Goal: Contribute content: Add original content to the website for others to see

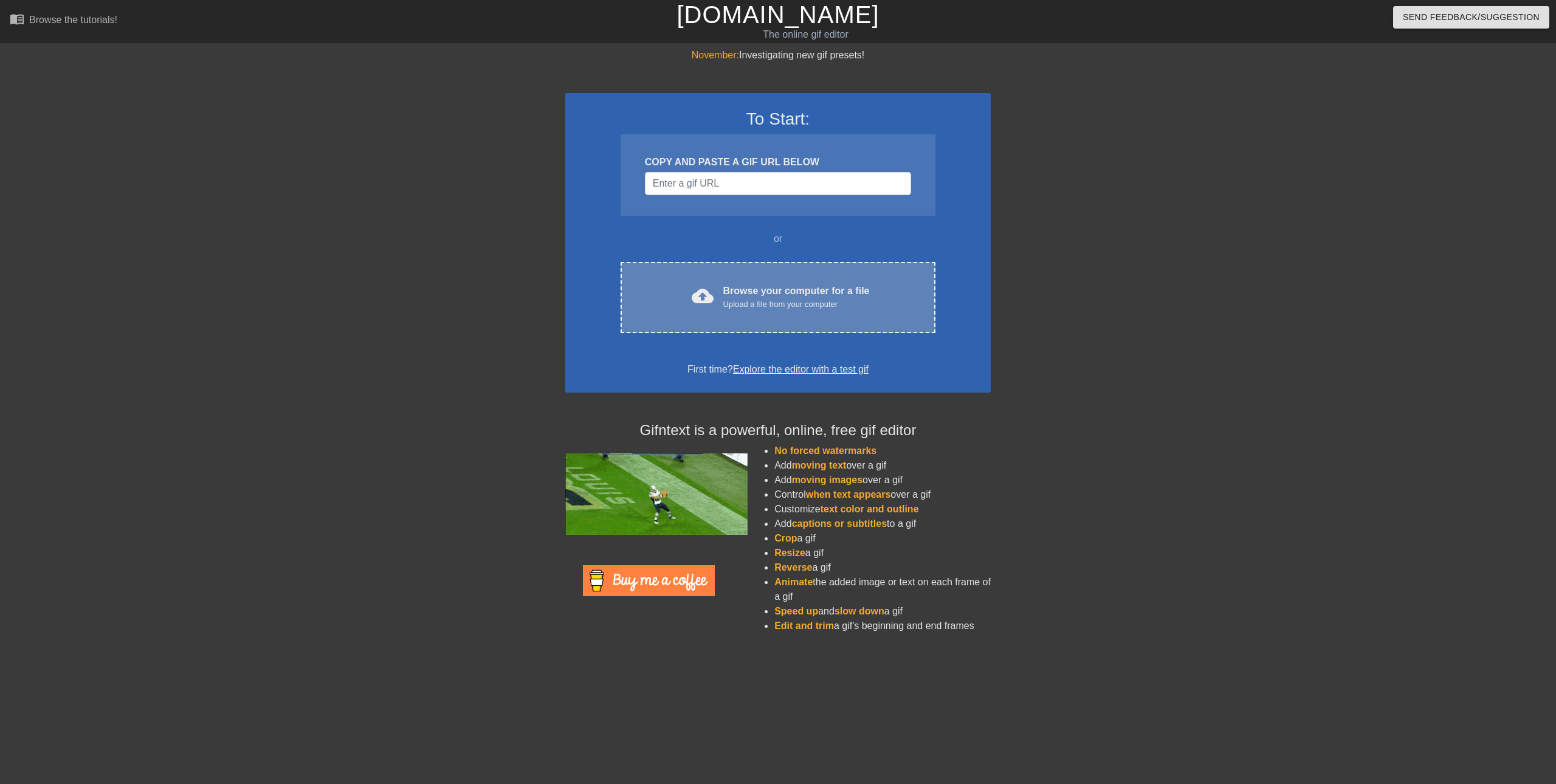
click at [779, 311] on div "cloud_upload Browse your computer for a file Upload a file from your computer C…" at bounding box center [778, 297] width 315 height 71
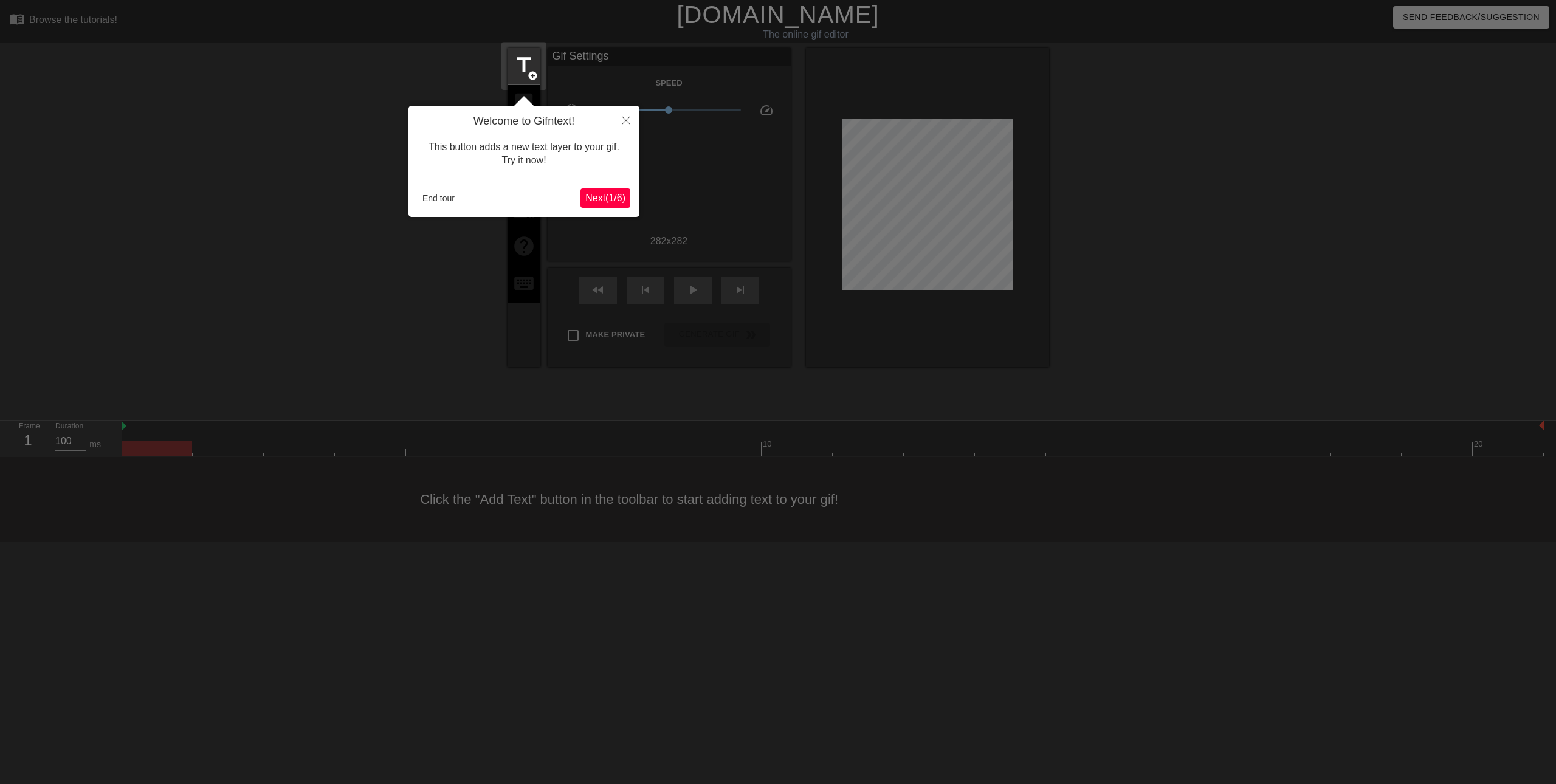
click at [615, 200] on span "Next ( 1 / 6 )" at bounding box center [605, 198] width 40 height 10
click at [615, 200] on body "menu_book Browse the tutorials! [DOMAIN_NAME] The online gif editor Send Feedba…" at bounding box center [778, 271] width 1556 height 541
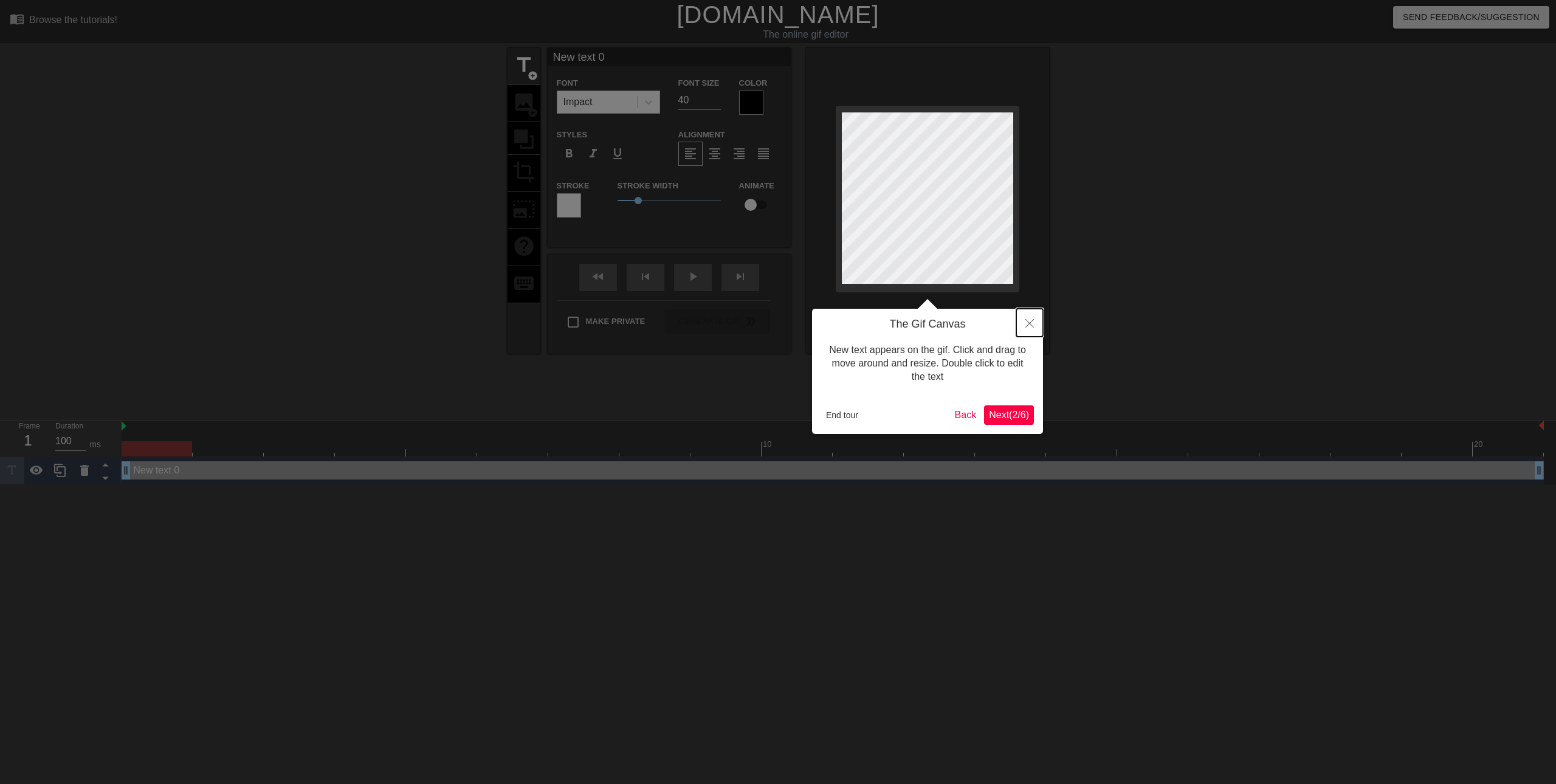
click at [1028, 332] on button "Close" at bounding box center [1029, 322] width 27 height 28
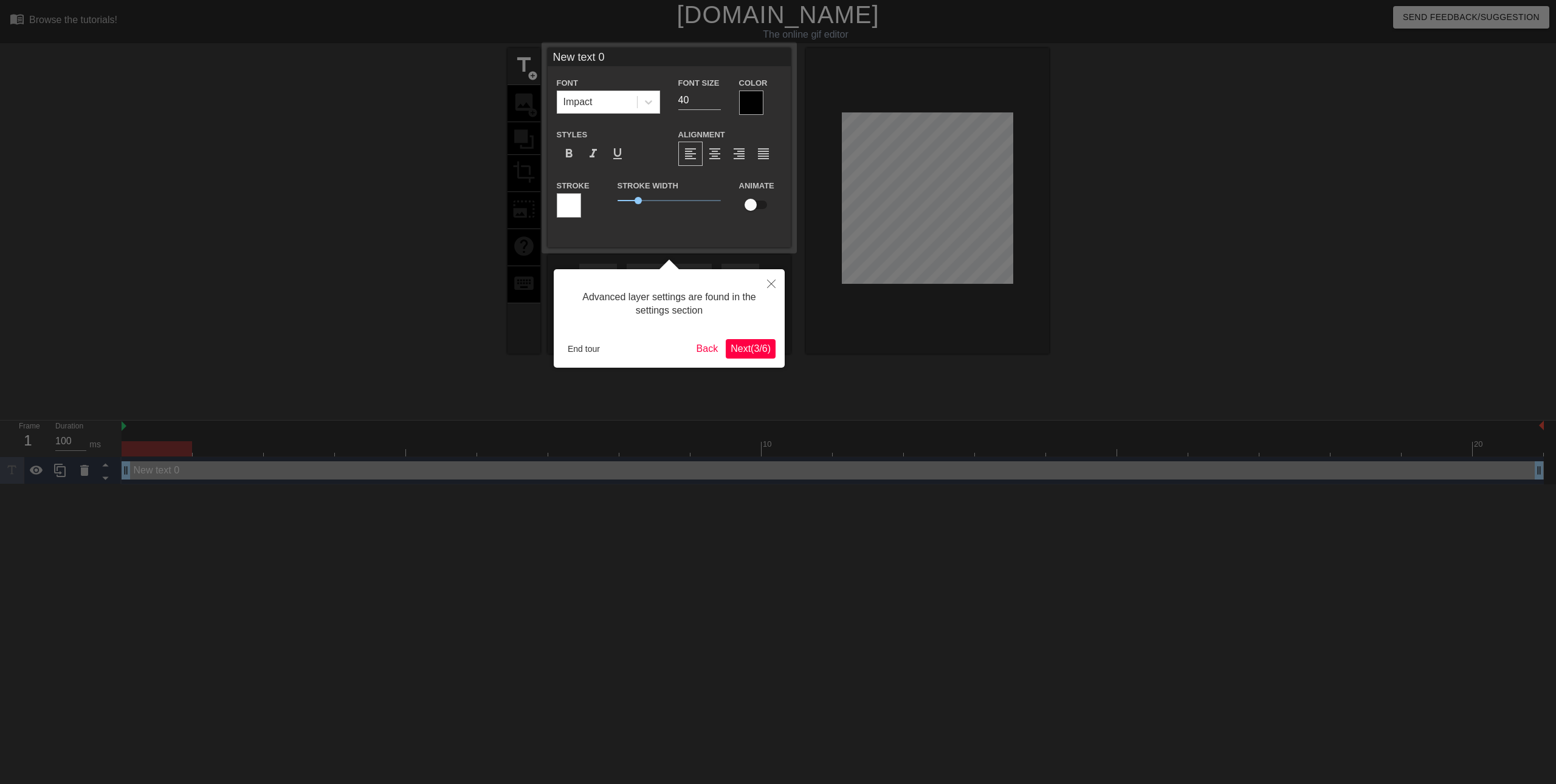
click at [760, 341] on button "Next ( 3 / 6 )" at bounding box center [750, 349] width 50 height 20
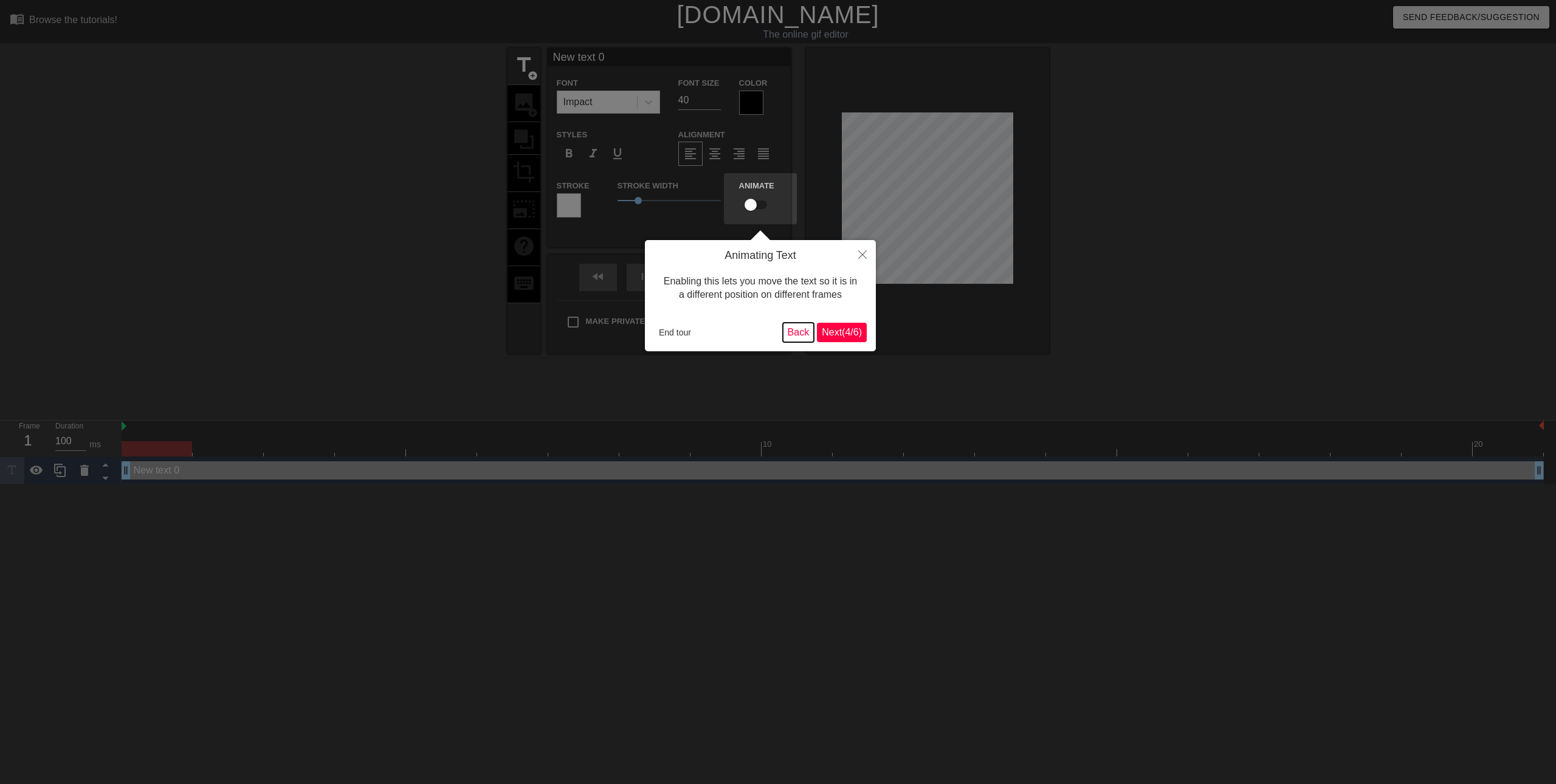
click at [793, 335] on button "Back" at bounding box center [798, 333] width 31 height 20
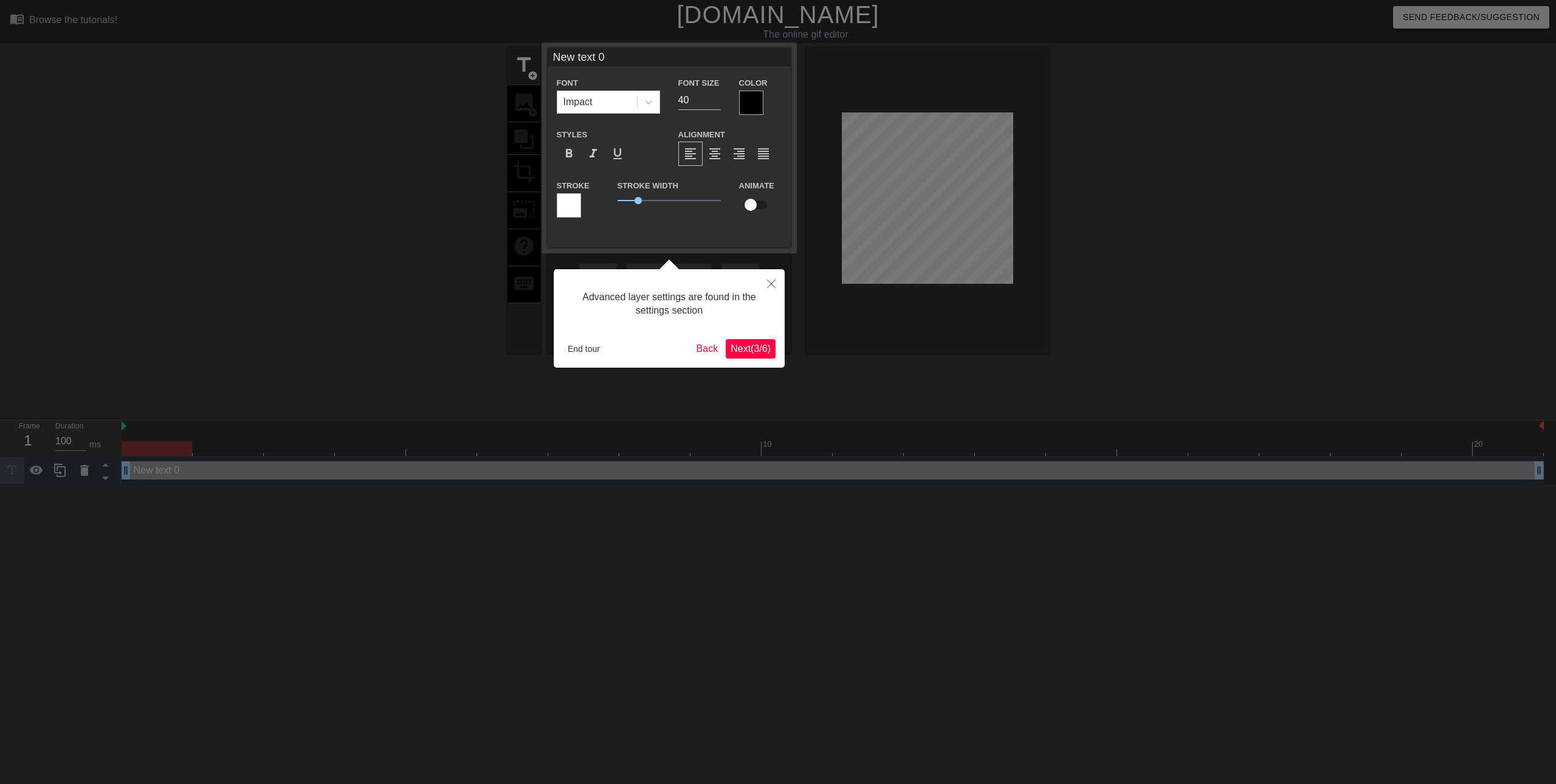
click at [747, 340] on button "Next ( 3 / 6 )" at bounding box center [750, 349] width 50 height 20
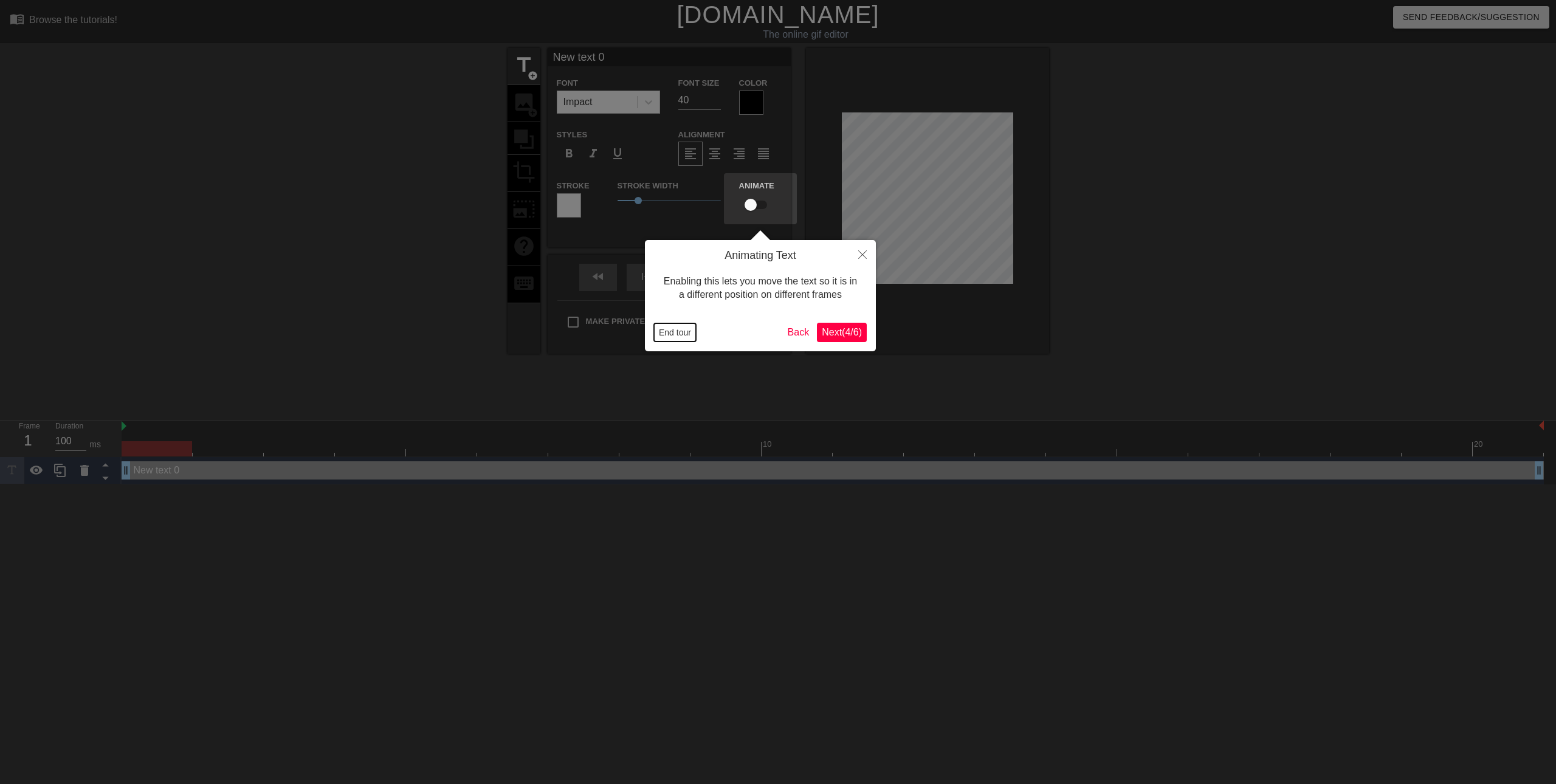
click at [678, 336] on button "End tour" at bounding box center [675, 333] width 42 height 18
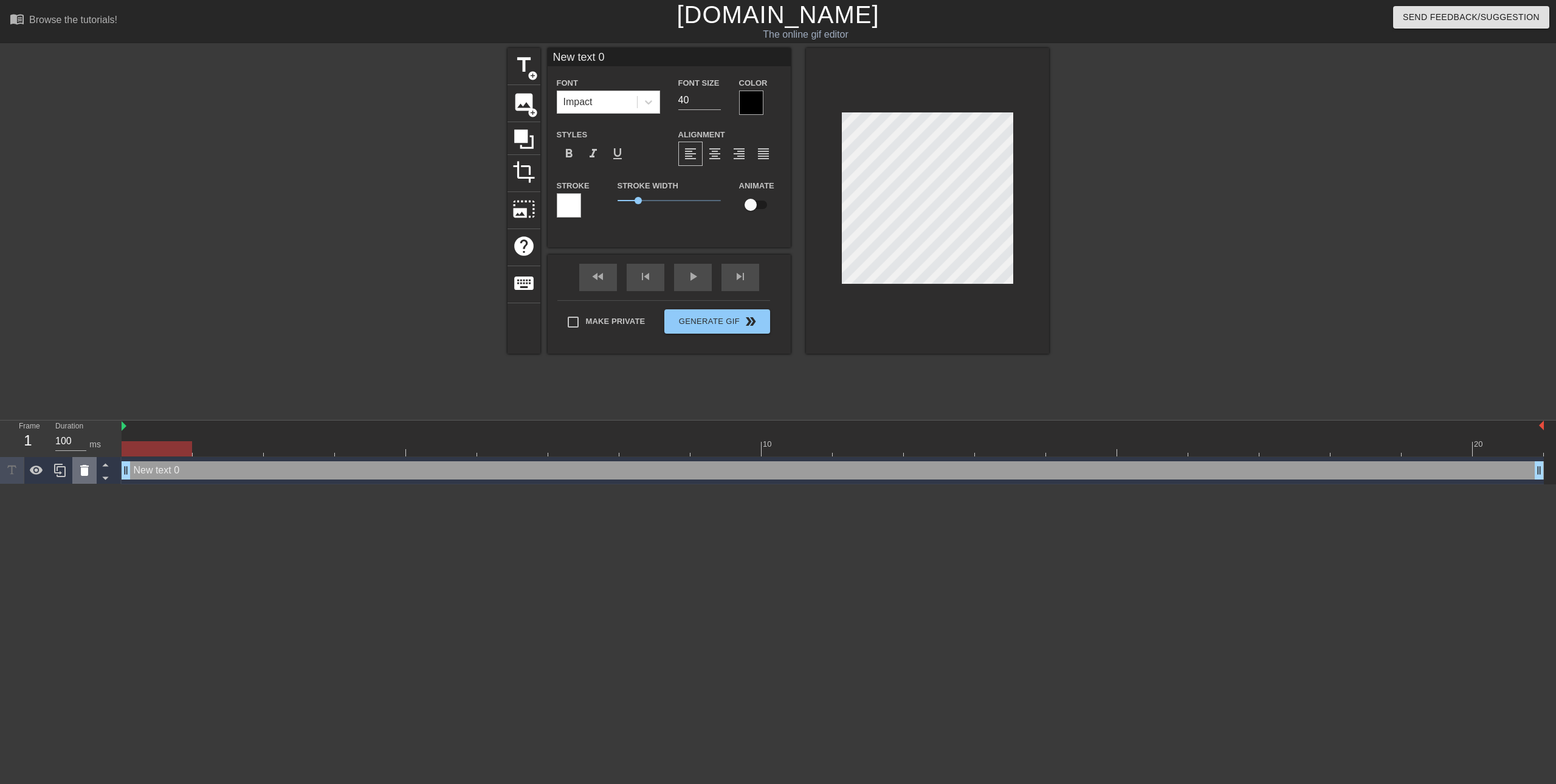
click at [76, 473] on div at bounding box center [84, 470] width 24 height 27
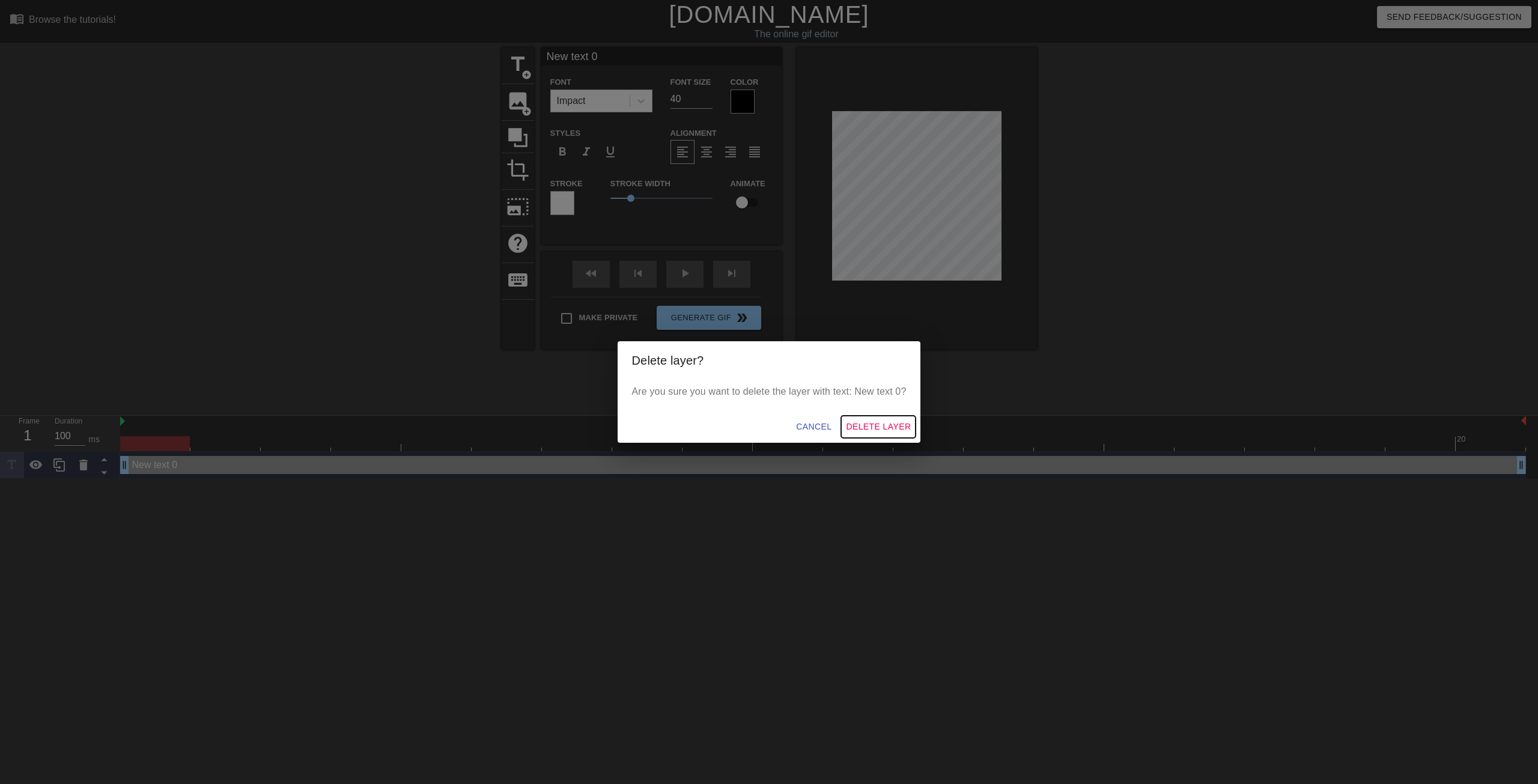
click at [865, 425] on span "Delete Layer" at bounding box center [878, 426] width 65 height 15
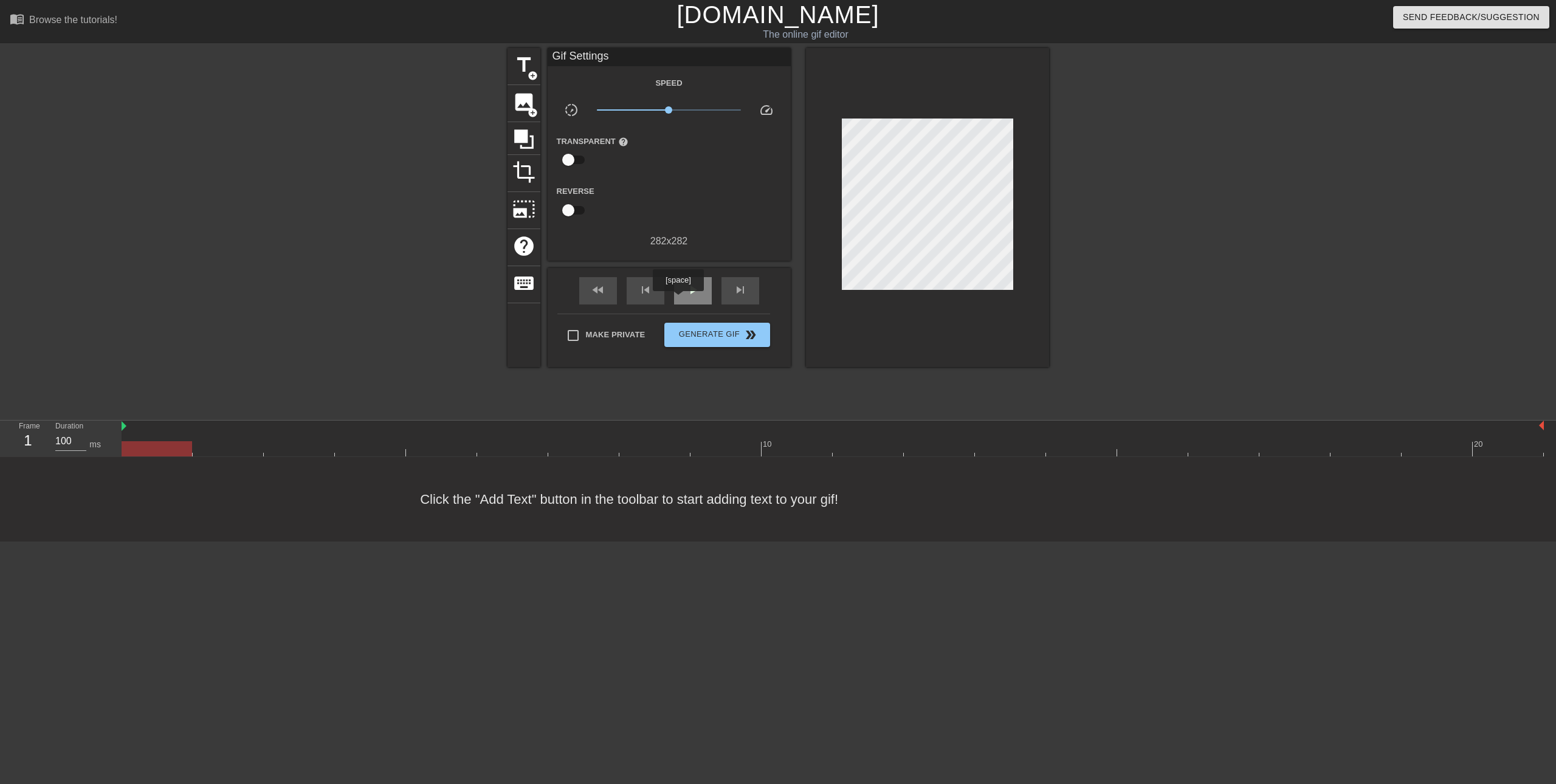
click at [678, 300] on div "play_arrow" at bounding box center [692, 291] width 38 height 27
click at [517, 65] on span "title" at bounding box center [523, 65] width 23 height 23
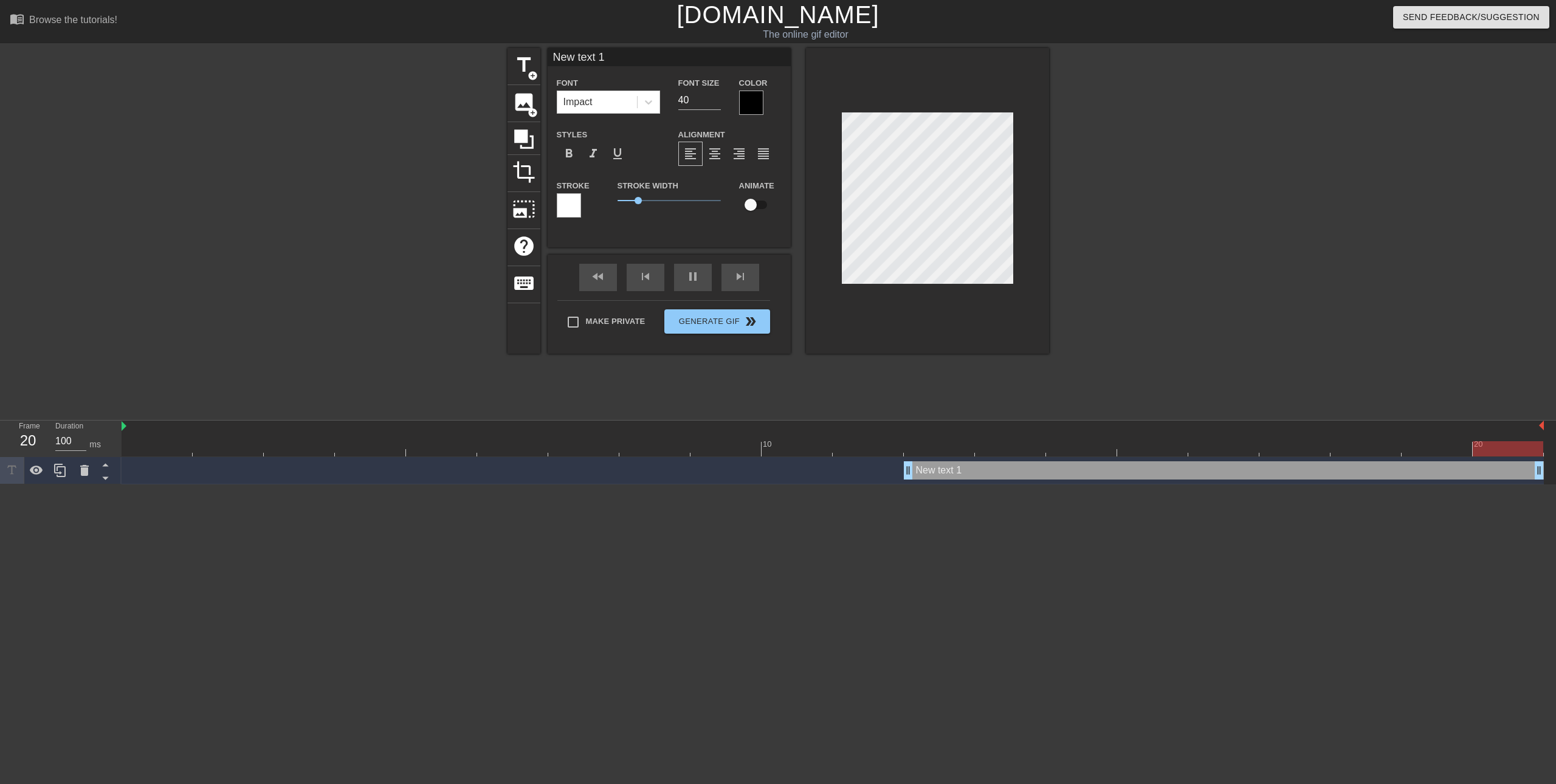
scroll to position [2, 2]
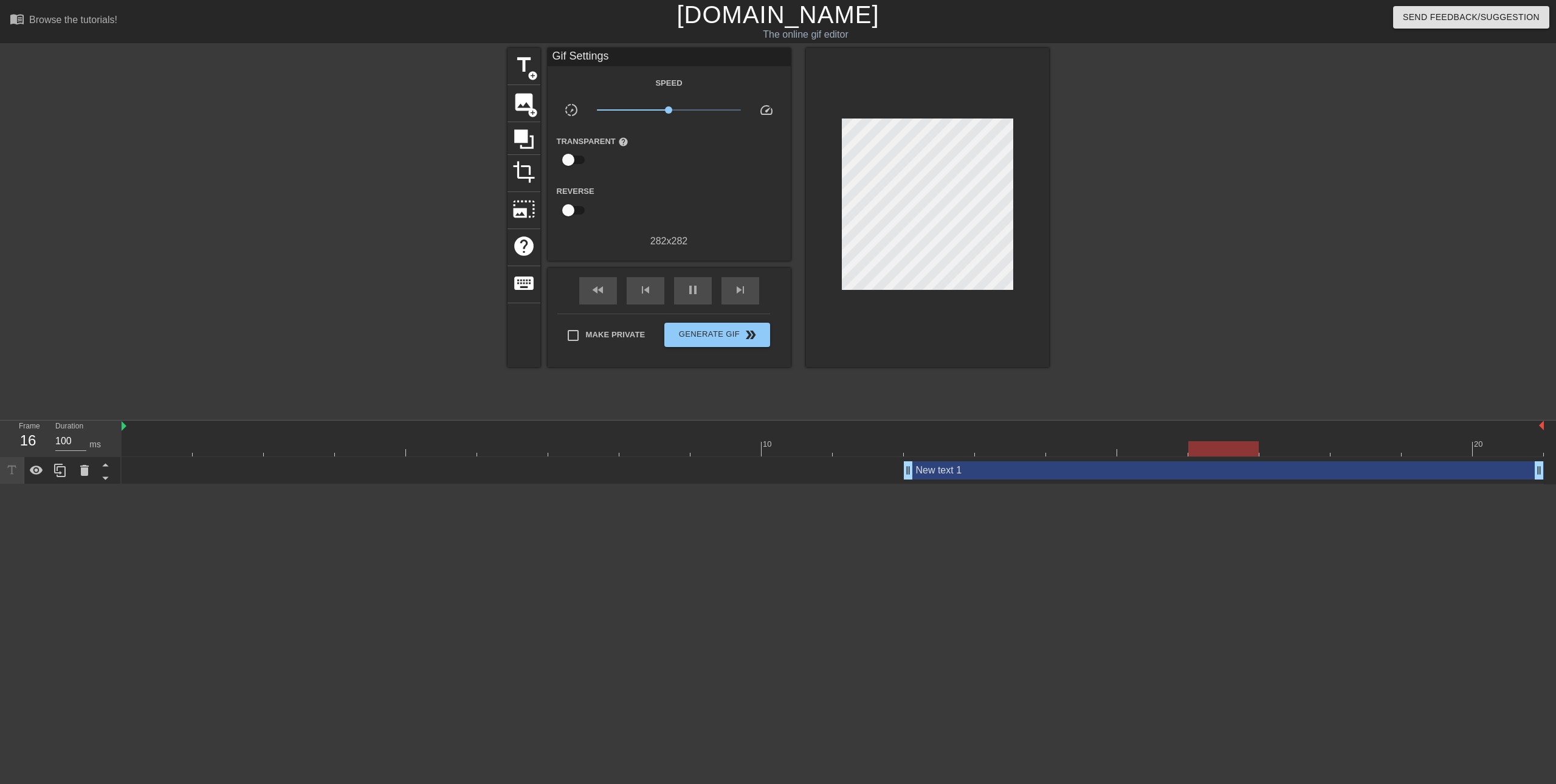
click at [338, 483] on div "New text 1 drag_handle drag_handle" at bounding box center [832, 470] width 1422 height 27
click at [78, 472] on icon at bounding box center [84, 470] width 15 height 15
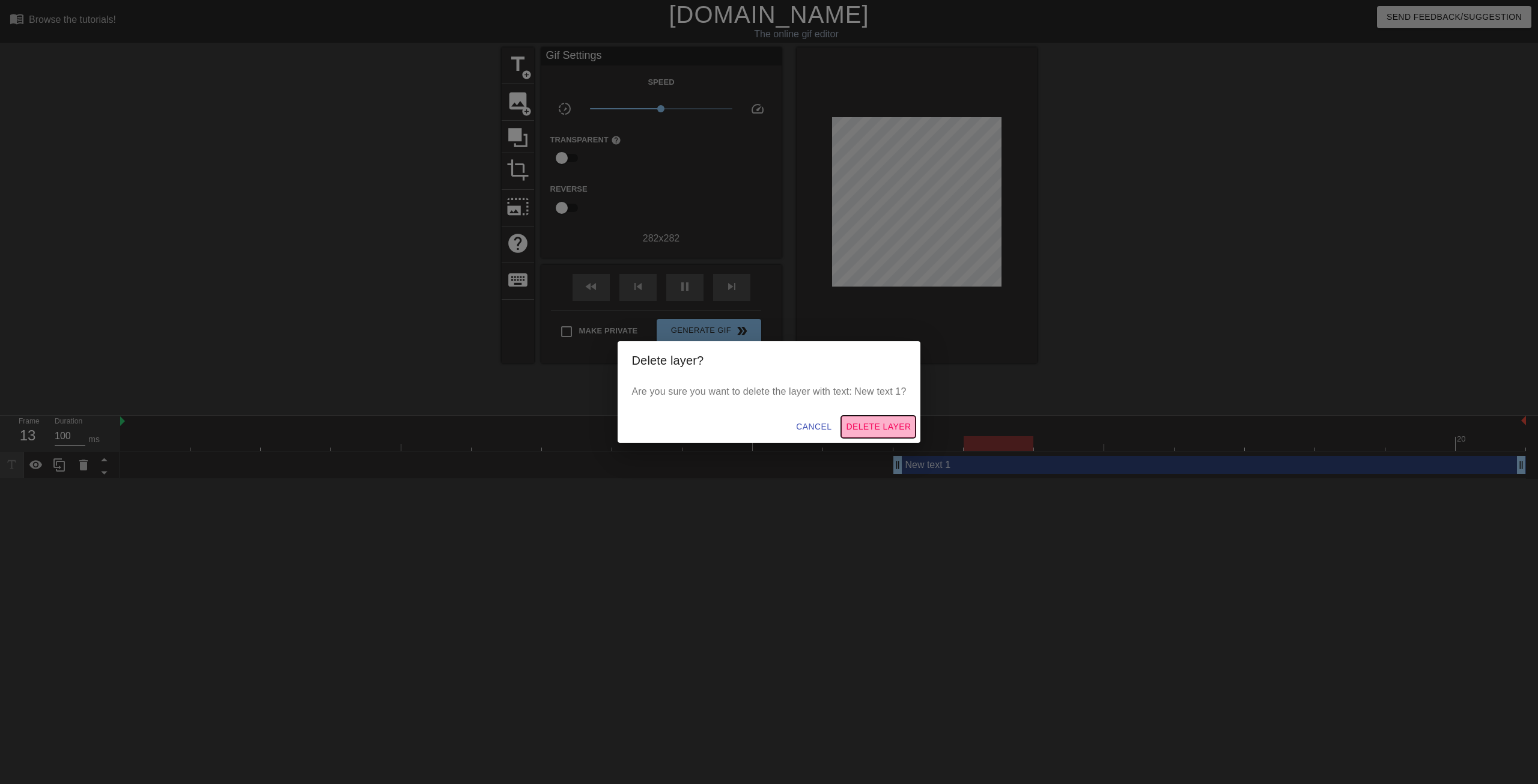
click at [846, 423] on span "Delete Layer" at bounding box center [878, 426] width 65 height 15
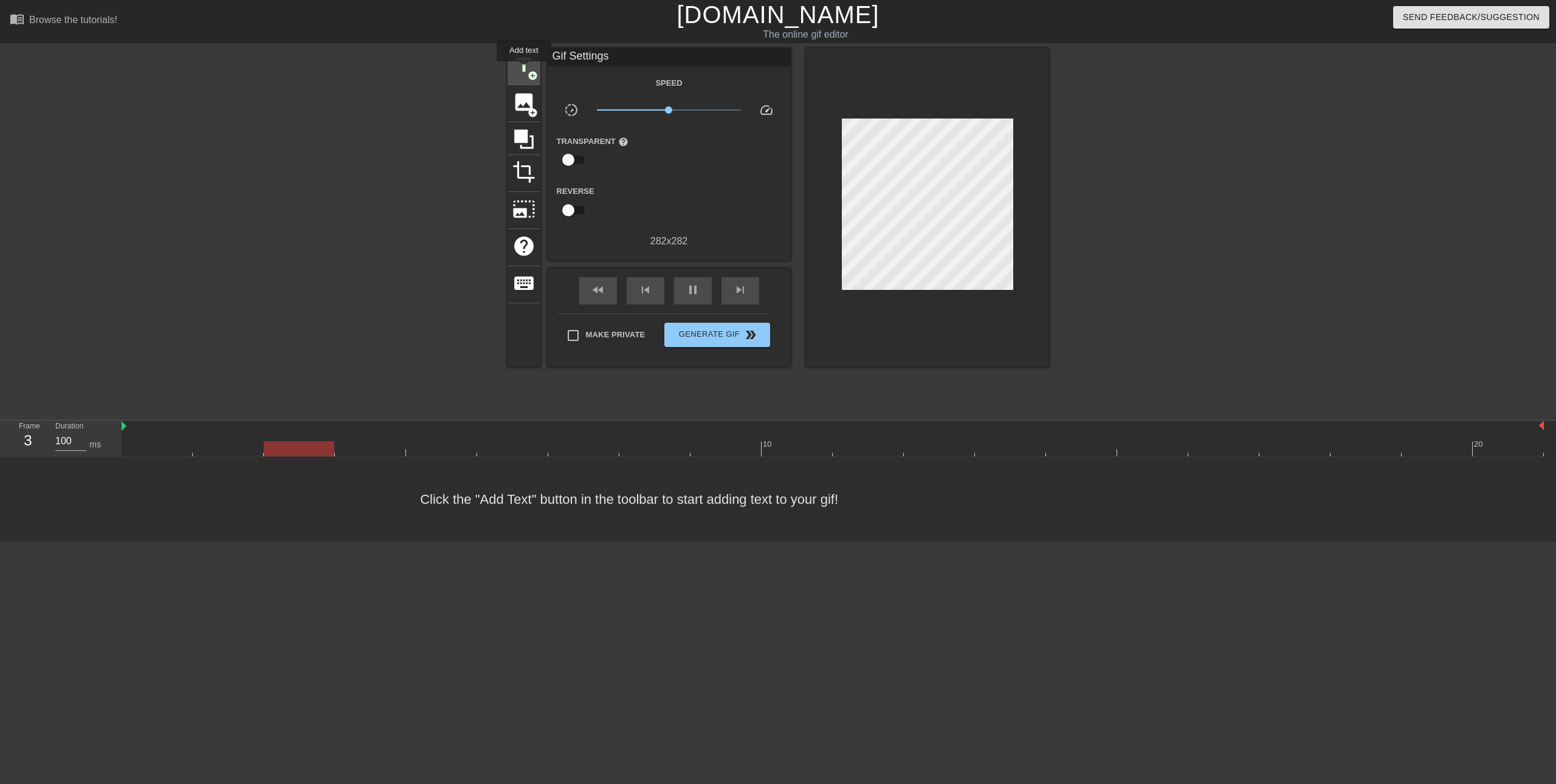
click at [524, 70] on span "title" at bounding box center [523, 65] width 23 height 23
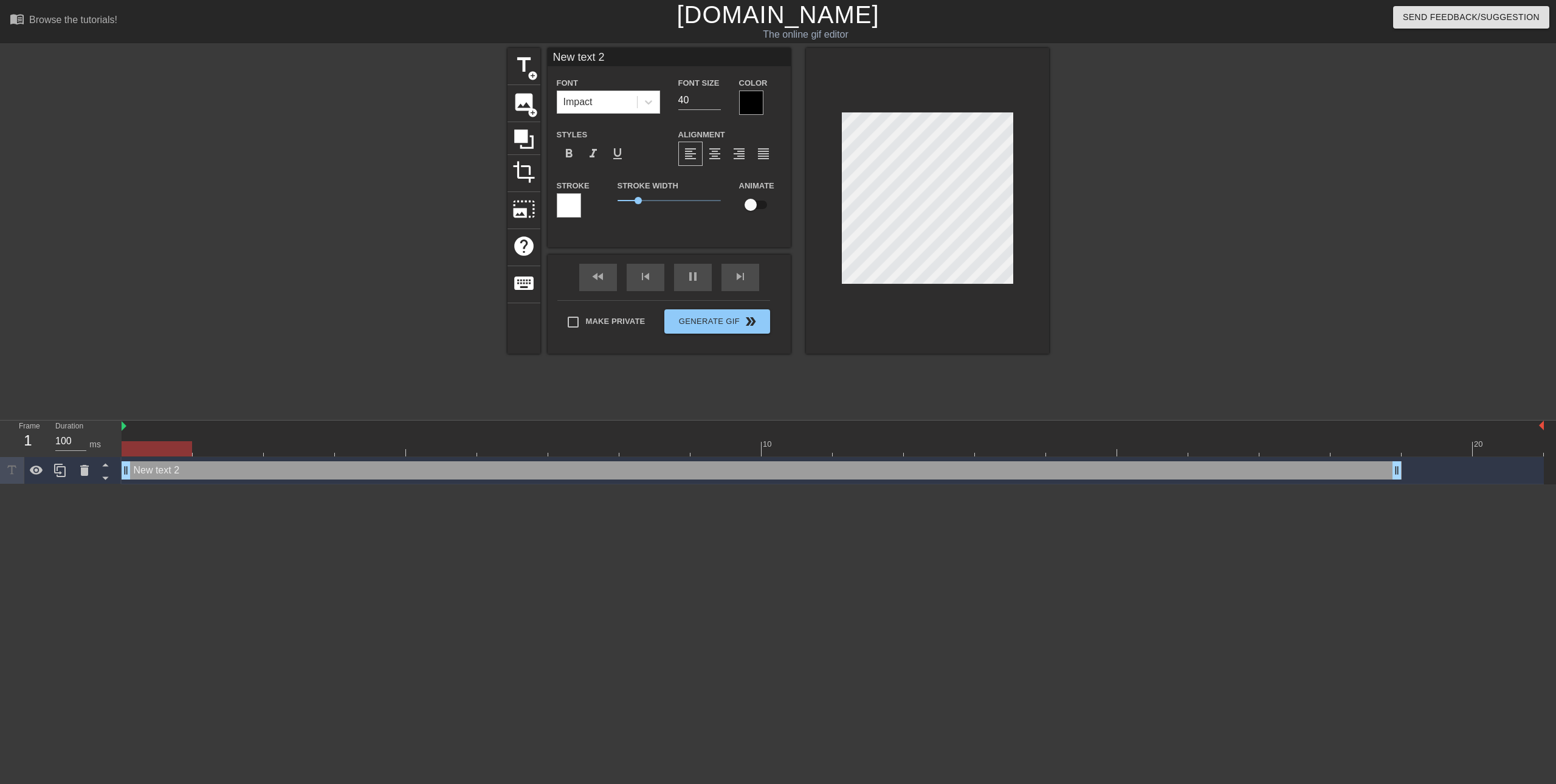
drag, startPoint x: 334, startPoint y: 473, endPoint x: 187, endPoint y: 477, distance: 147.1
click at [187, 477] on div "New text 2 drag_handle drag_handle" at bounding box center [761, 470] width 1280 height 18
type input "New text"
type textarea "New text"
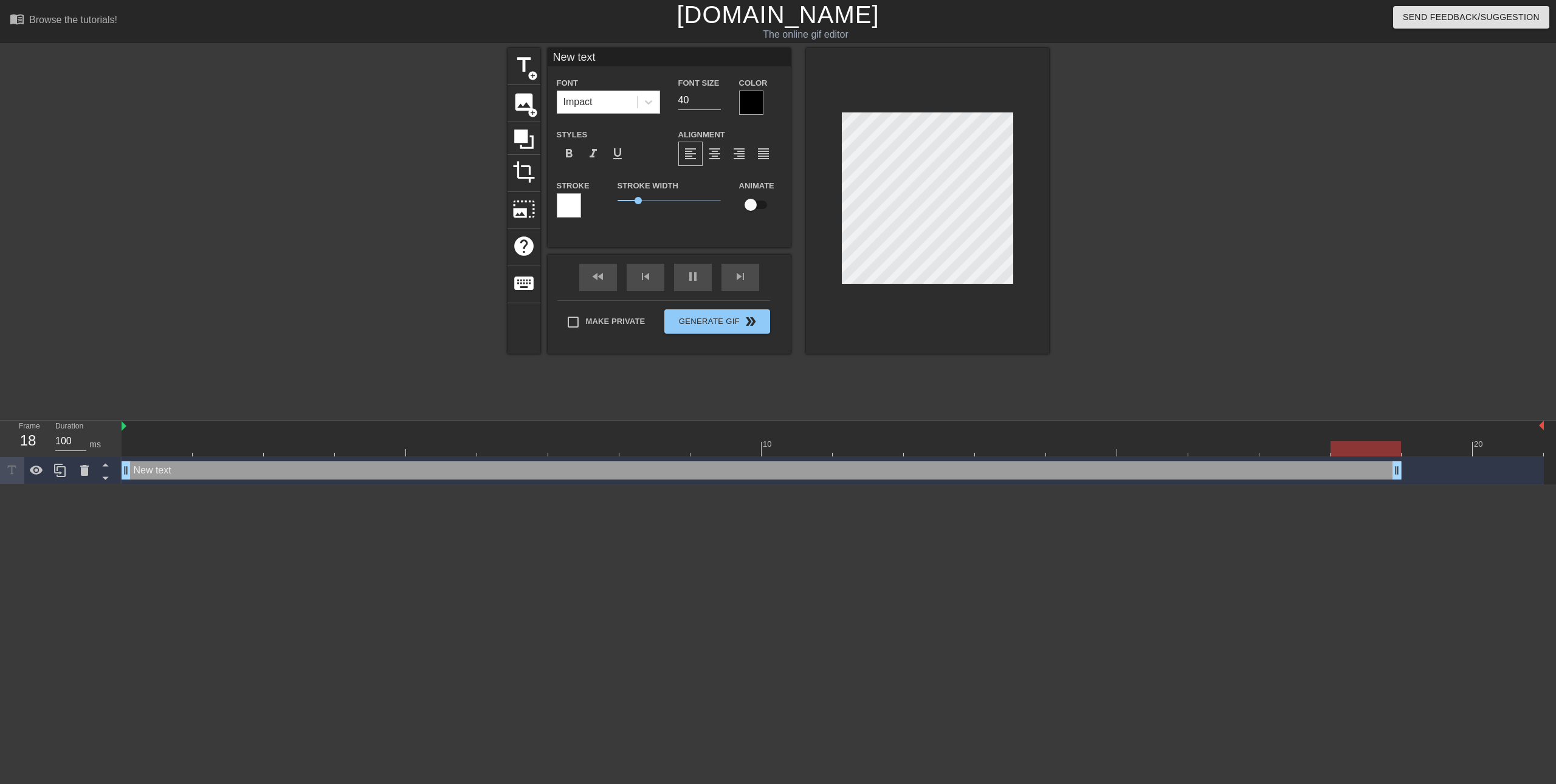
type input "New text"
type textarea "New text"
type input "New tex"
type textarea "New tex"
type input "New te"
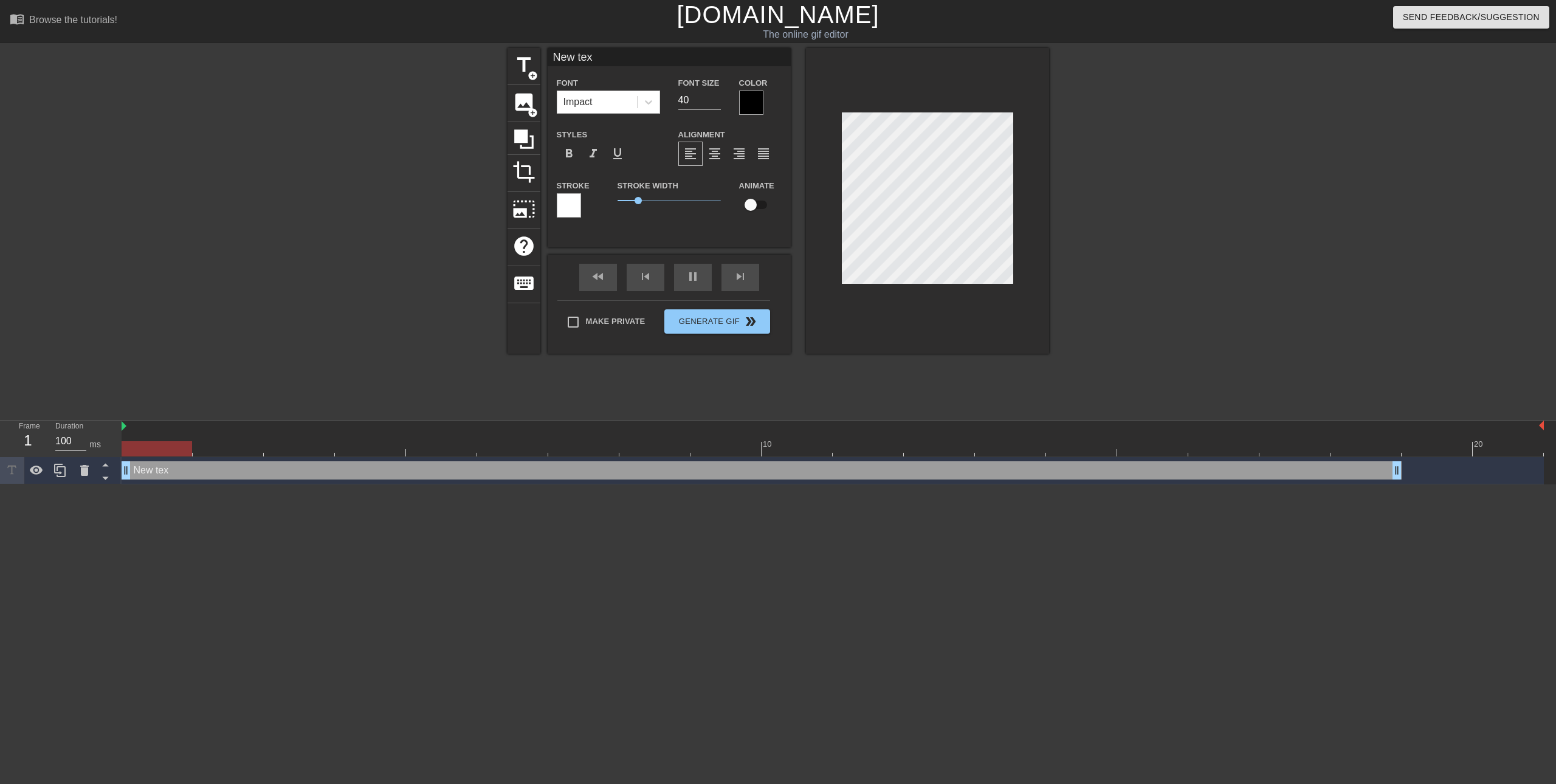
type textarea "New te"
type input "New t"
type textarea "New t"
type input "New"
type textarea "New"
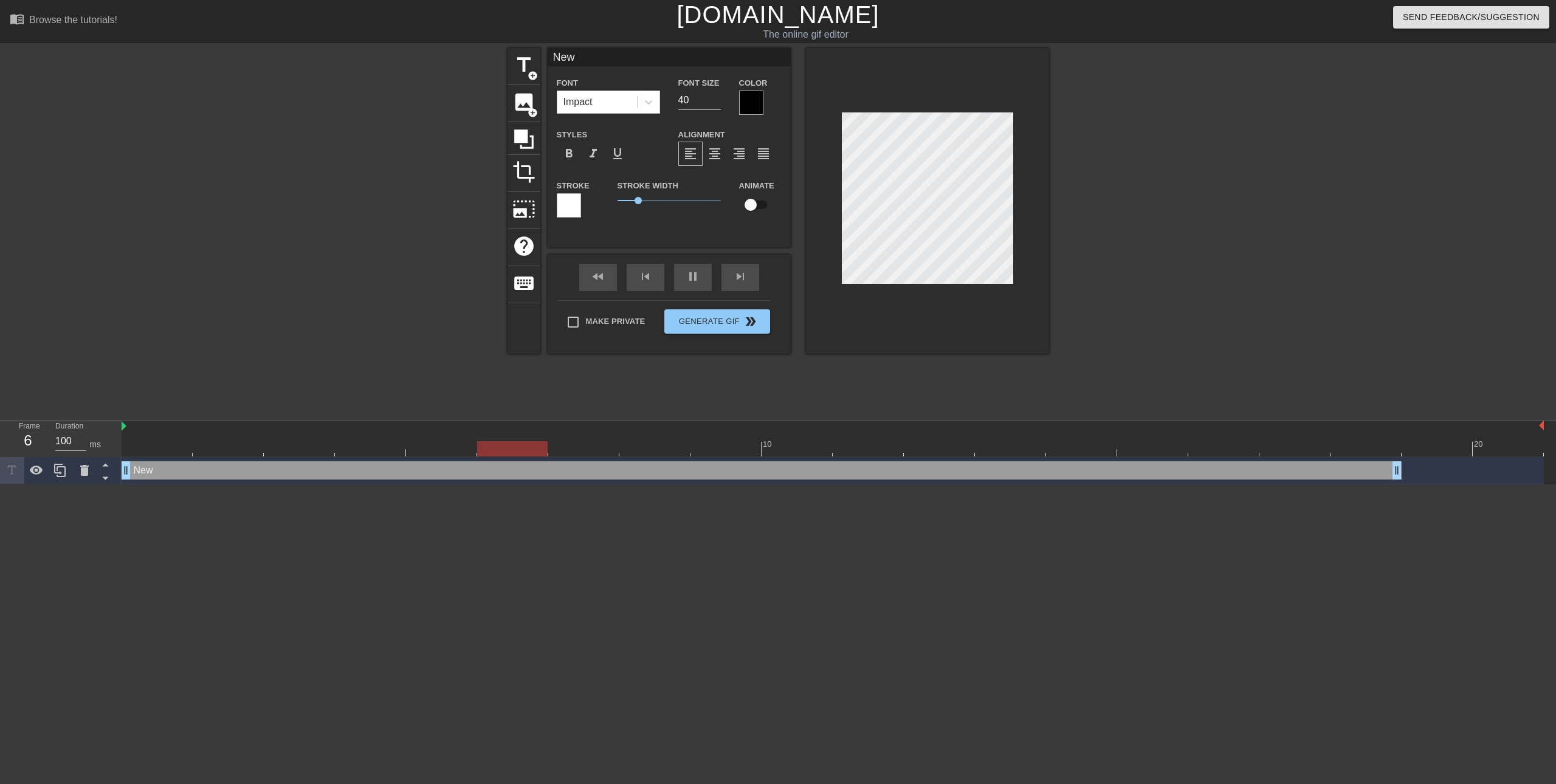
type input "New"
type textarea "New"
type input "Ne"
type textarea "Ne"
type input "N"
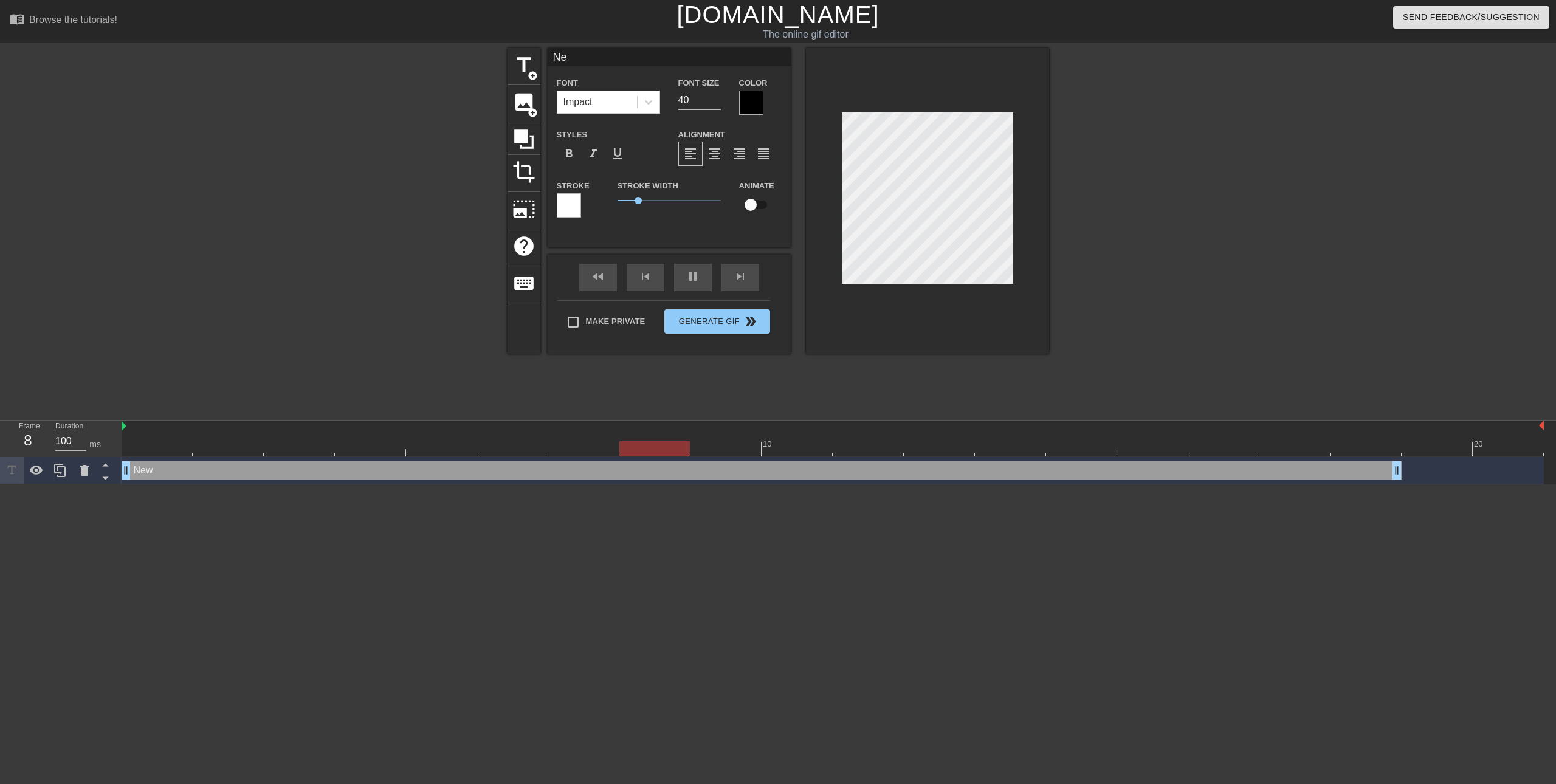
type textarea "N"
type input "Nr"
type textarea "Nr"
type input "N"
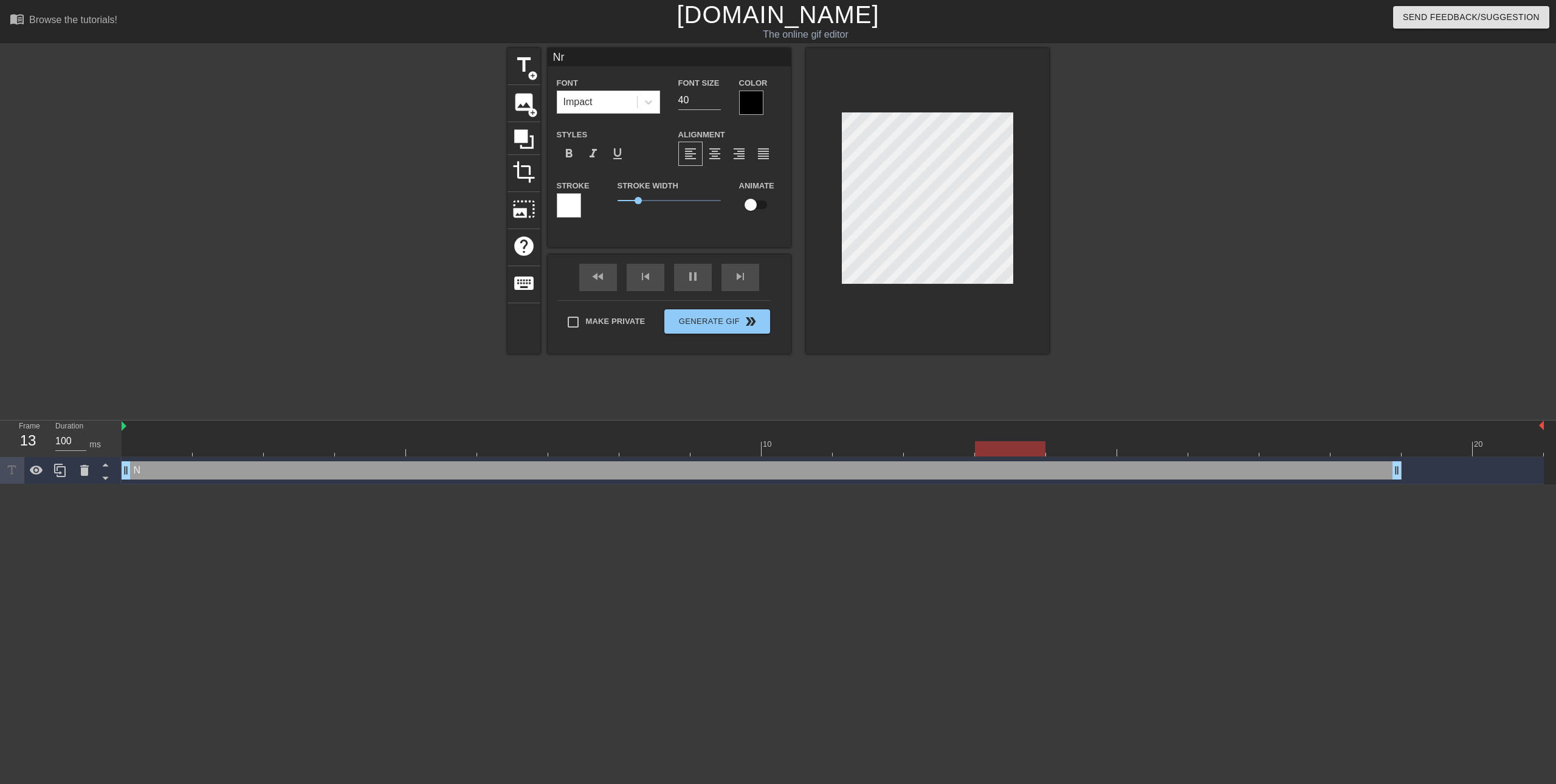
type textarea "N"
type input "ㄐ"
type textarea "ㄐ"
type input "ㄐㄧ"
type textarea "ㄐㄧ"
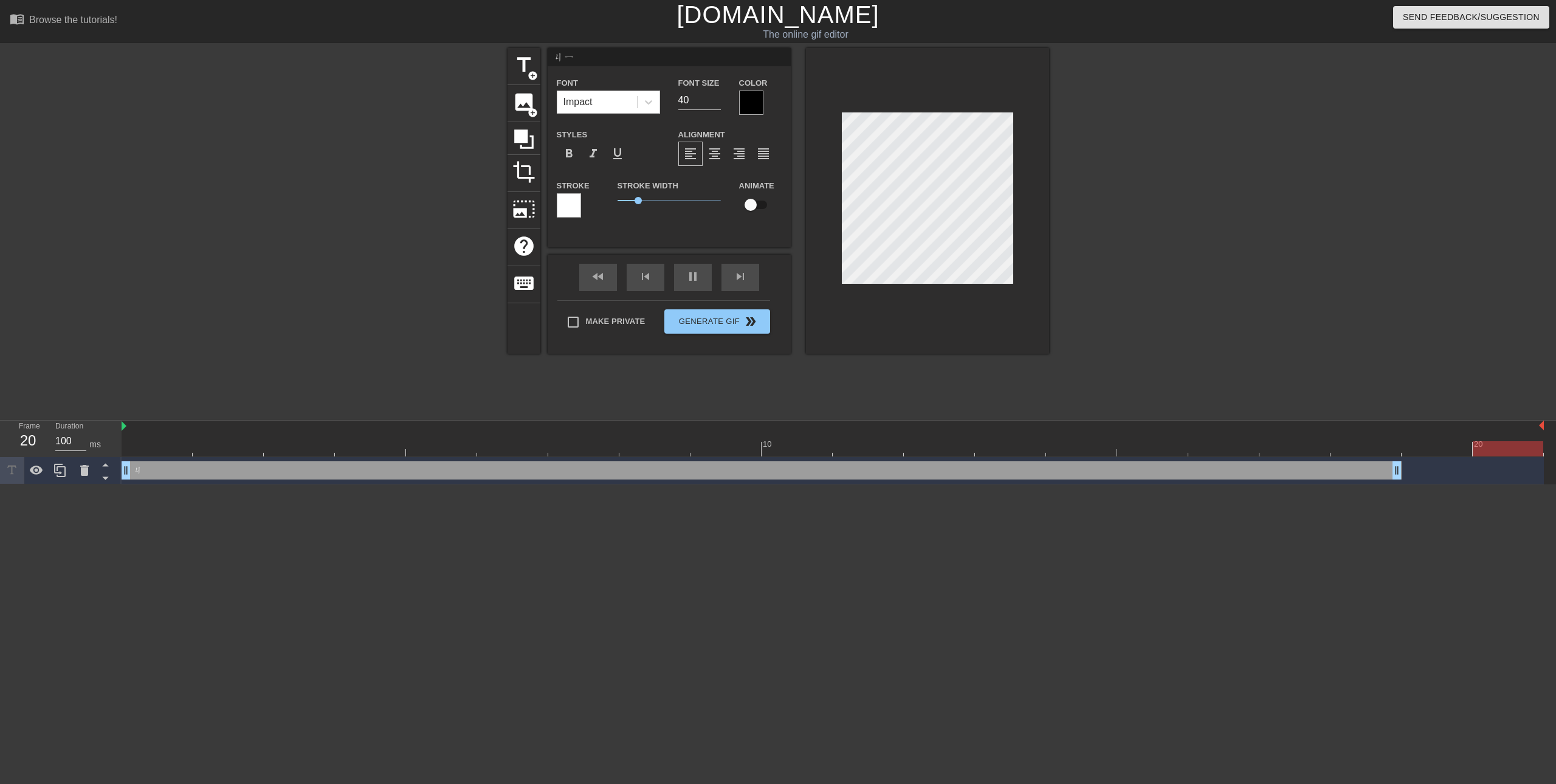
type input "幾"
type textarea "幾"
type input "幾ㄎ"
type textarea "幾ㄎㄡ"
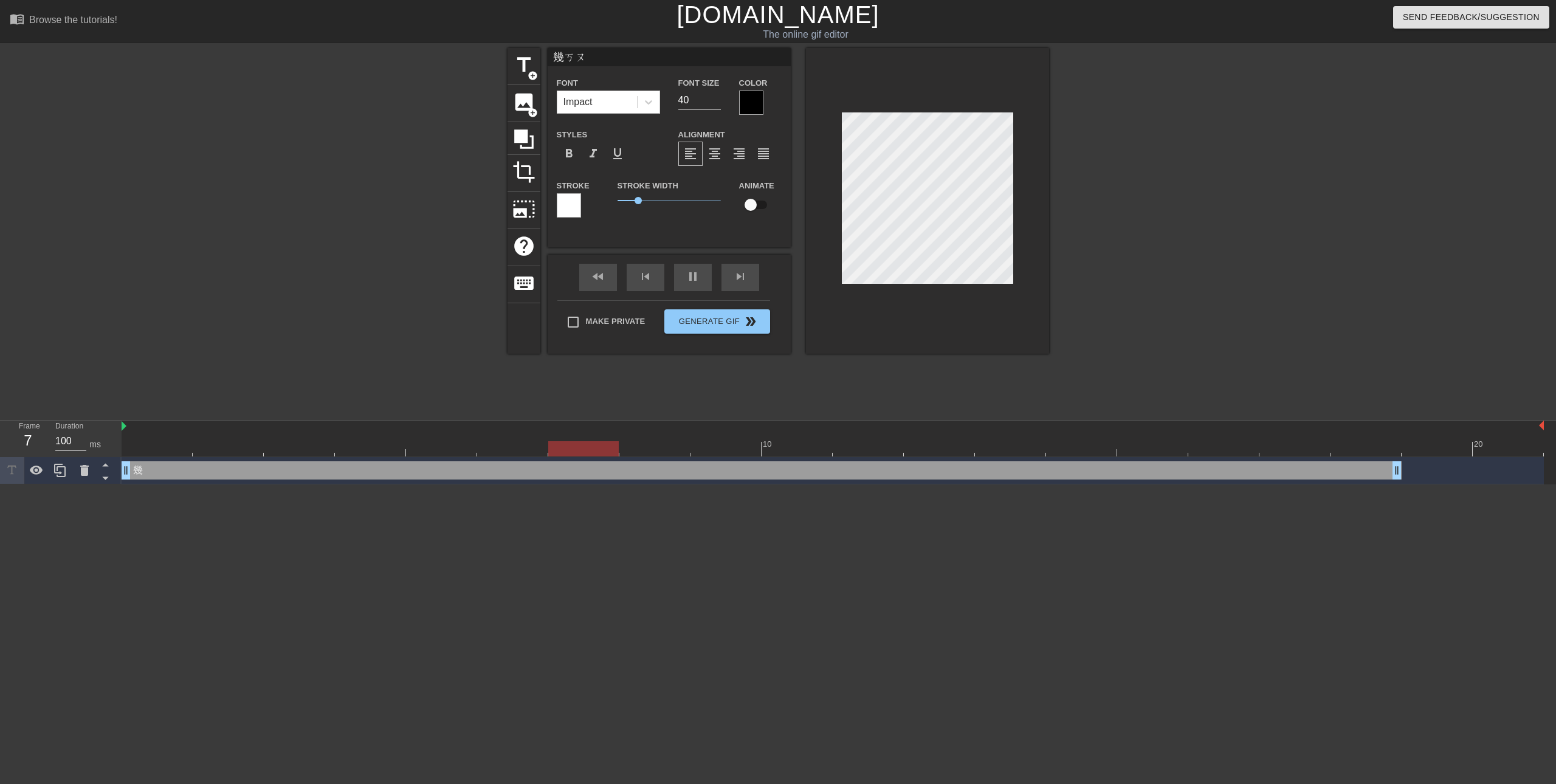
type input "己摳"
type textarea "己摳"
type input "己摳:"
type textarea "己摳:"
type input "己摳:ㄅ"
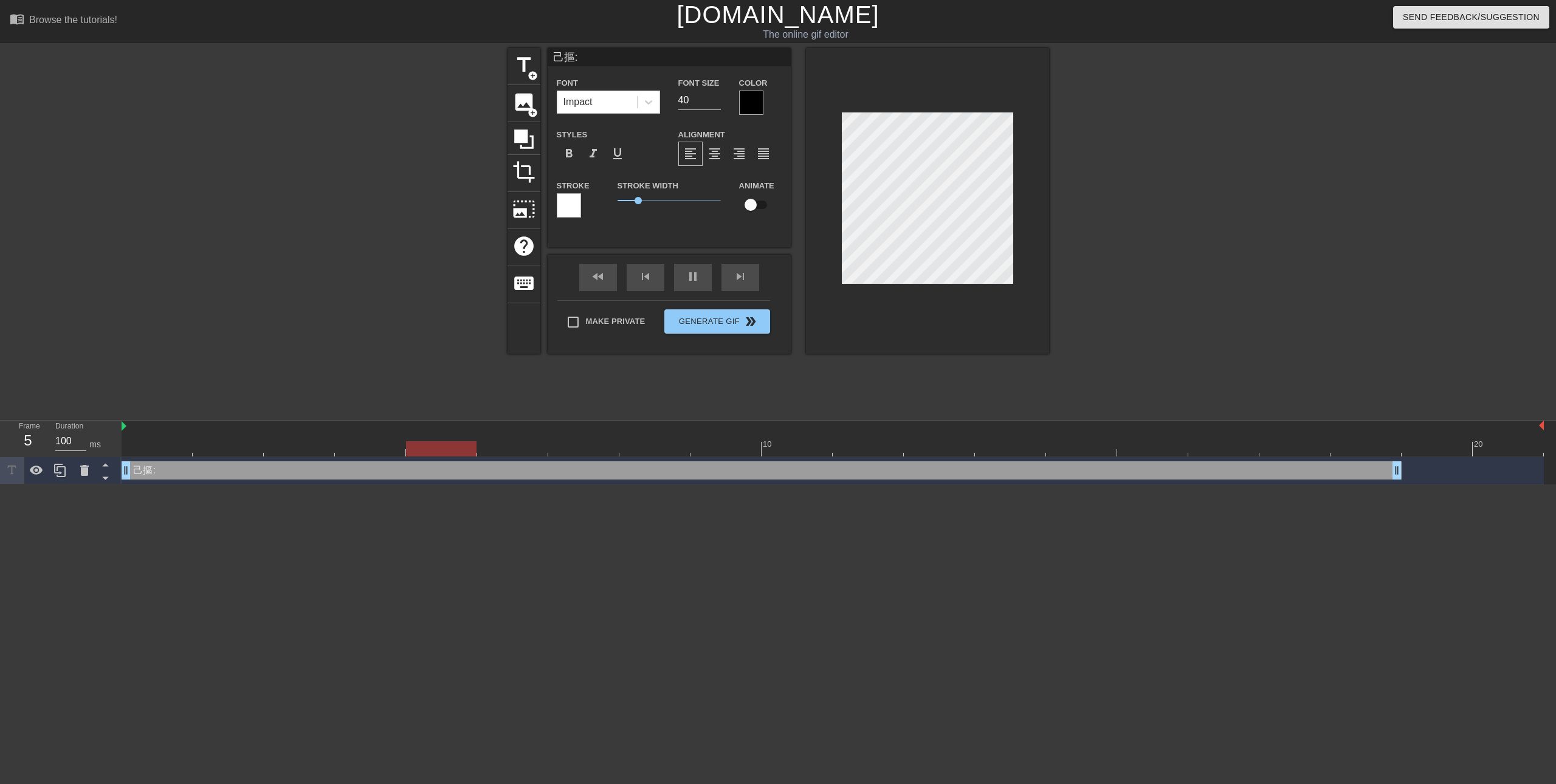
type textarea "己摳:ㄅ"
type input "己摳:ㄅㄨ"
type textarea "己摳:ㄅㄨ"
type input "己摳:不"
type textarea "己摳:不"
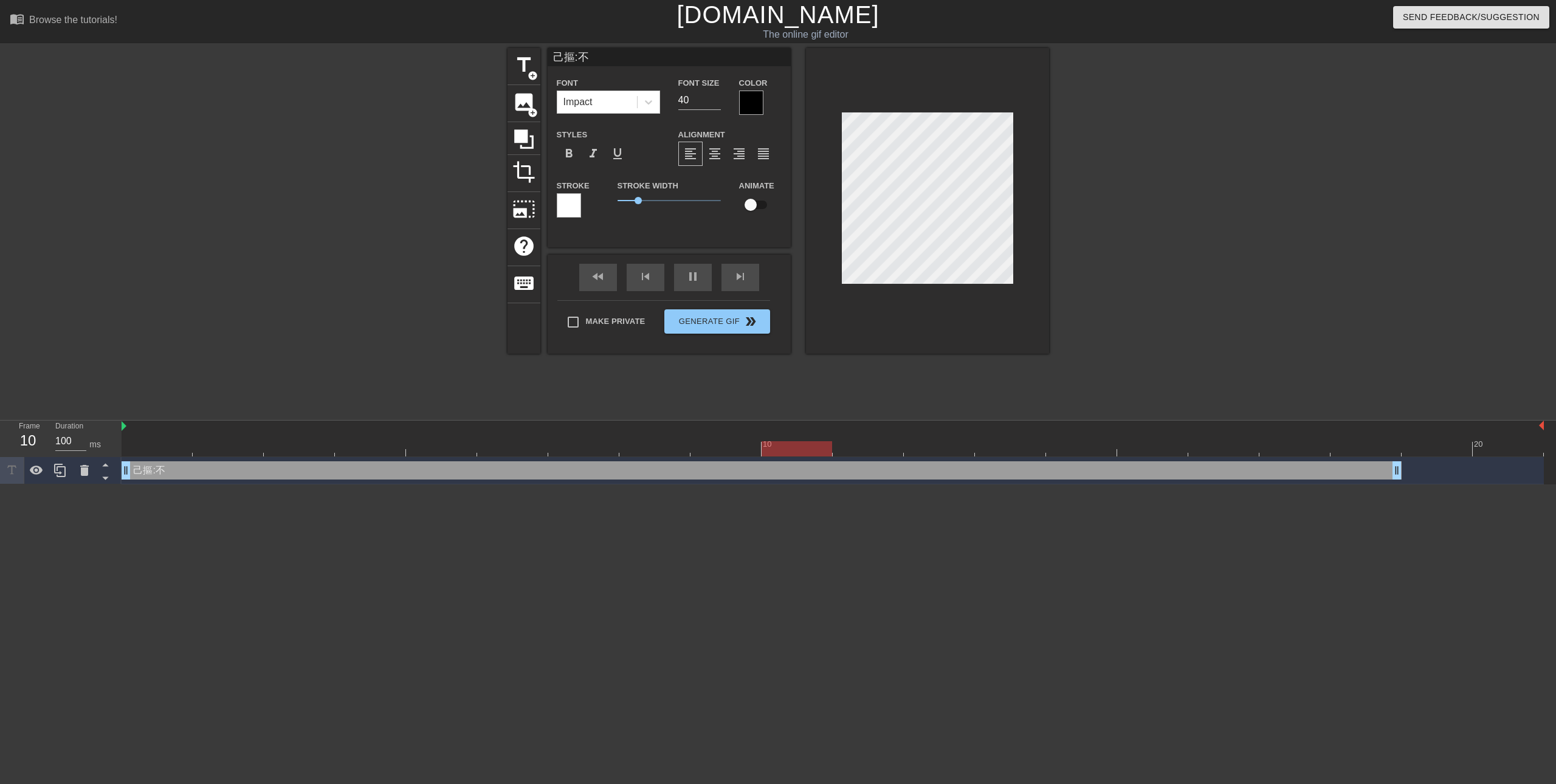
type input "己摳:不ㄇ"
type textarea "己摳:不ㄇㄧ"
type input "己摳:不ㄇㄧㄥ"
type textarea "己摳:不ㄇㄧㄥ"
type input "己摳:不明"
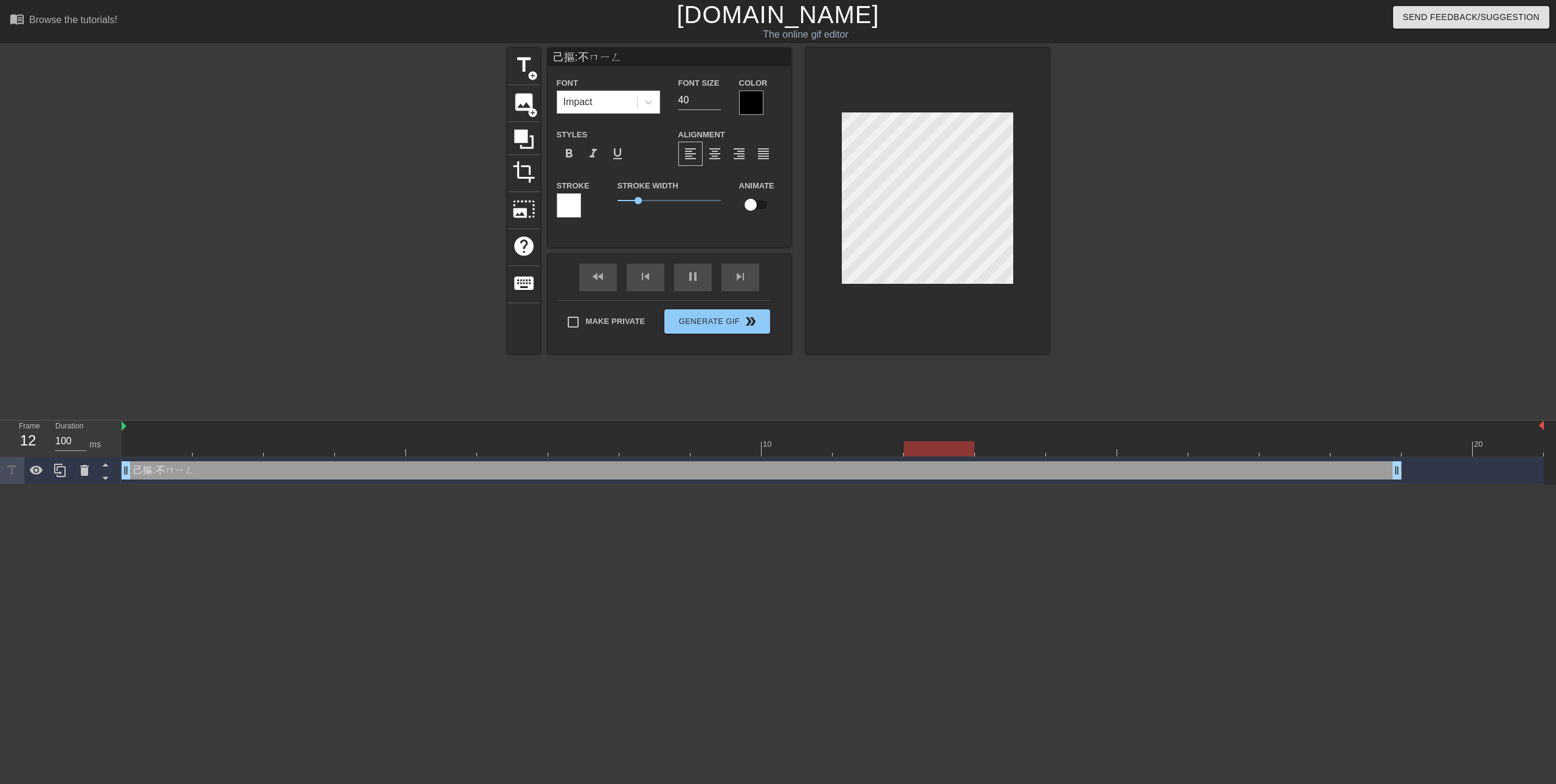
type textarea "己摳:不明"
type input "己摳:不明ㄓ"
type textarea "己摳:不明ㄓ"
type input "己摳:不明ㄉ"
type textarea "己摳:不明ㄉ"
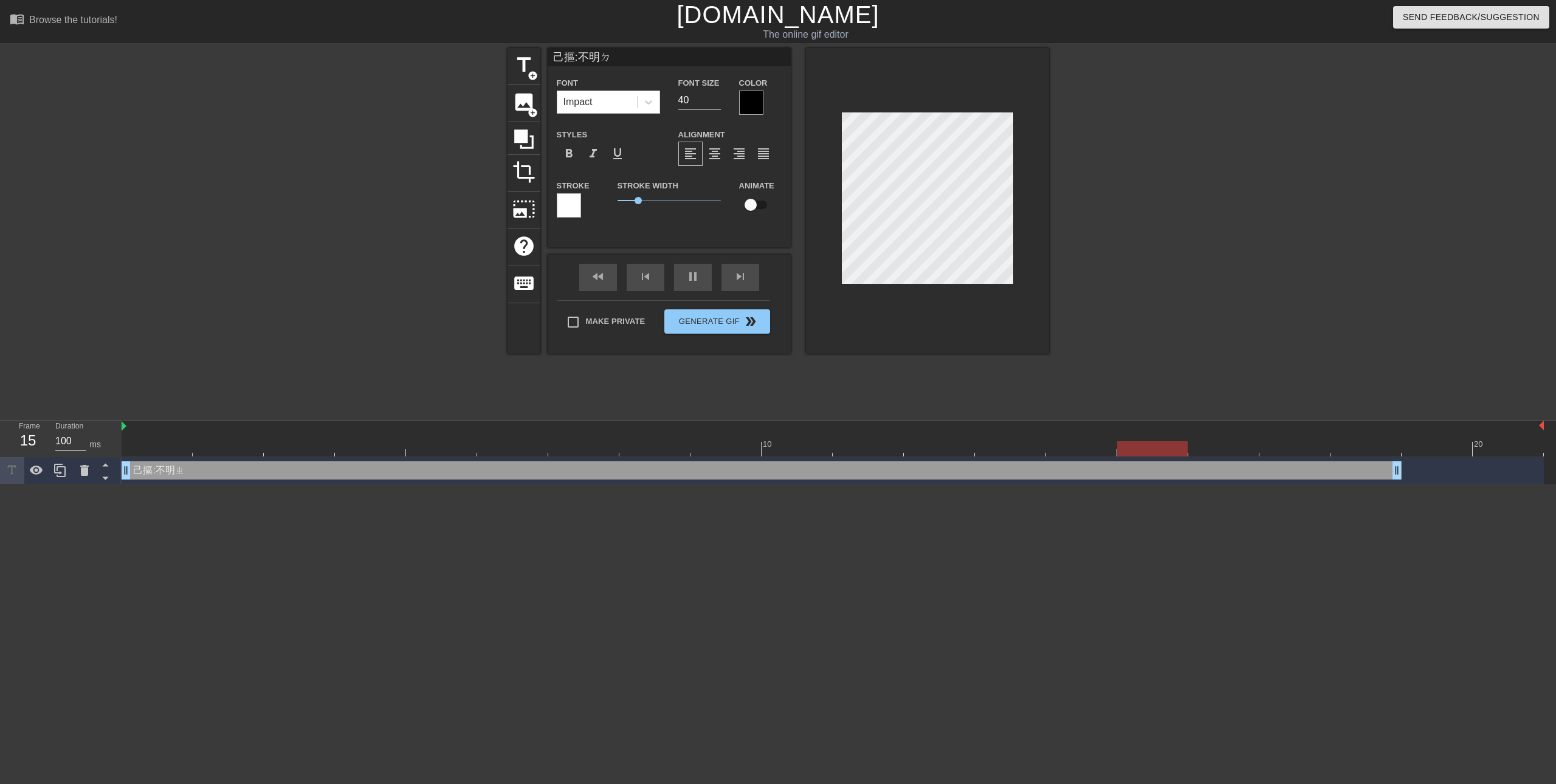
type input "己摳:不明ㄉㄥ"
type textarea "己摳:不明ㄉㄥ"
type input "己摳:不明等"
type textarea "己摳:不明等"
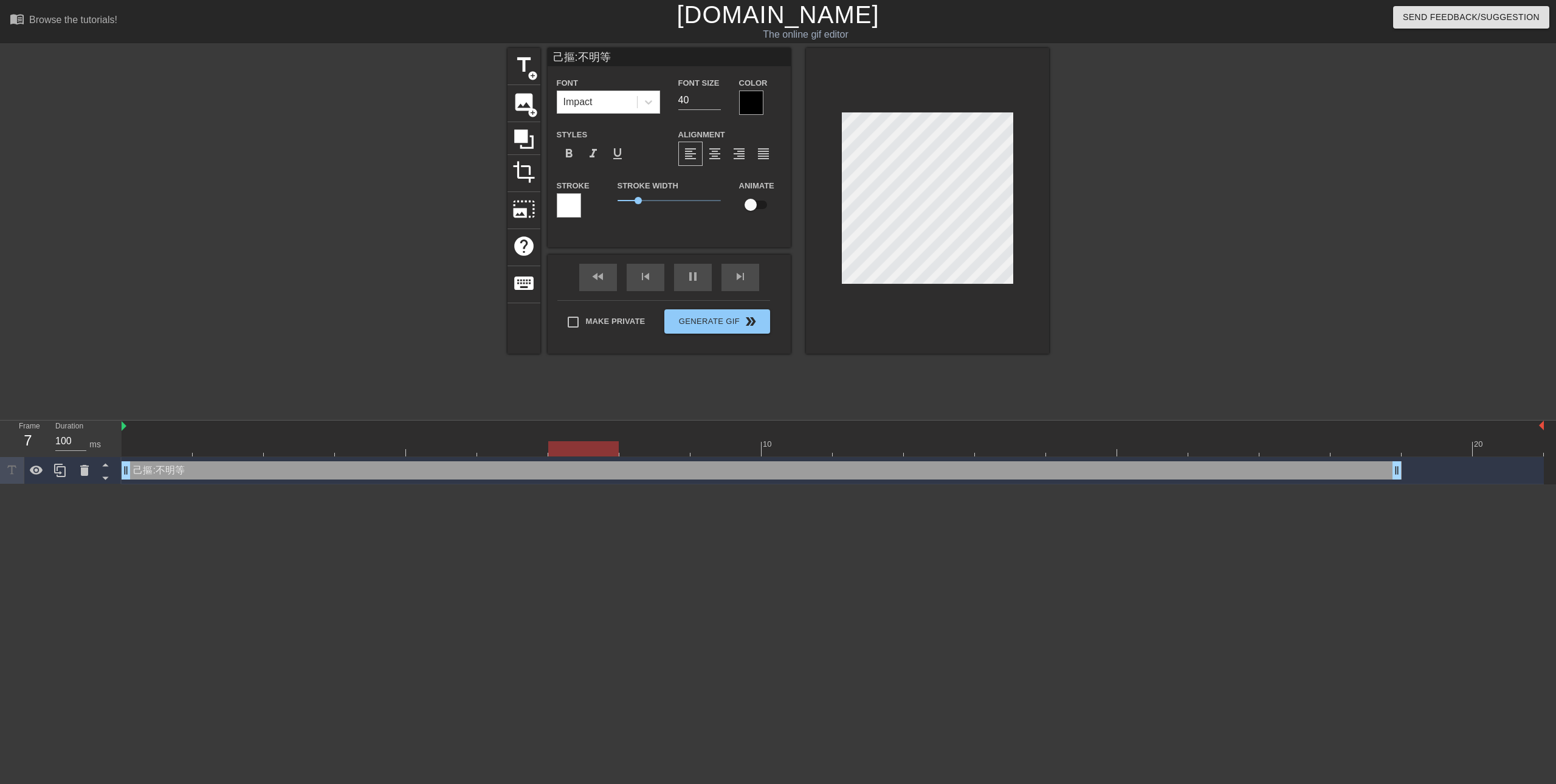
type input "己摳:不明等ㄌ"
type textarea "己摳:不明等ㄌ"
type input "己摳:不明等ㄌㄞ"
type textarea "己摳:不明等ㄌㄞ"
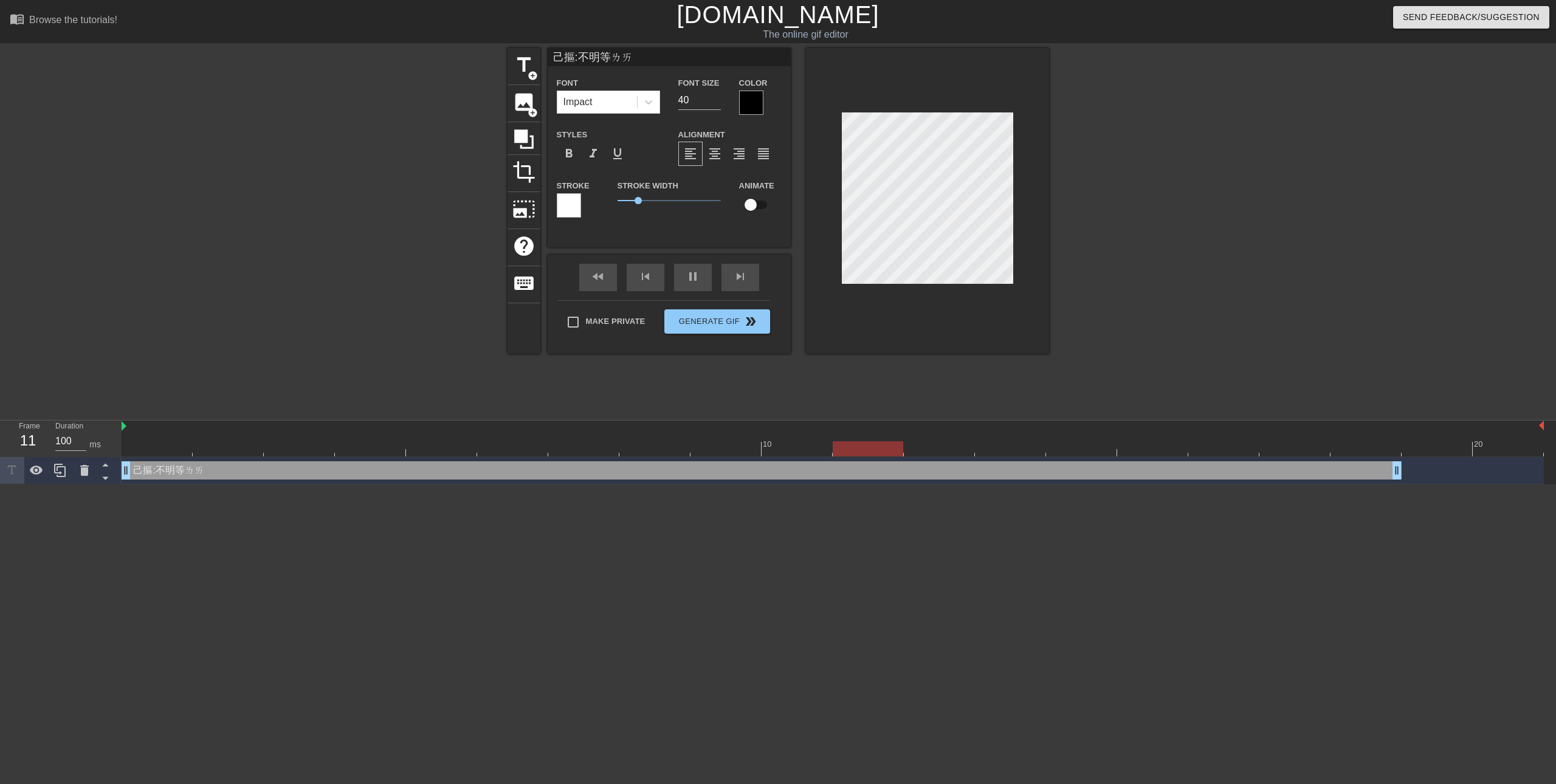
type input "己摳:不明等ㄌ"
type textarea "己摳:不明等ㄌ"
type input "己摳:不明等"
type textarea "己摳:不明等"
type input "己摳:不明等ㄧ"
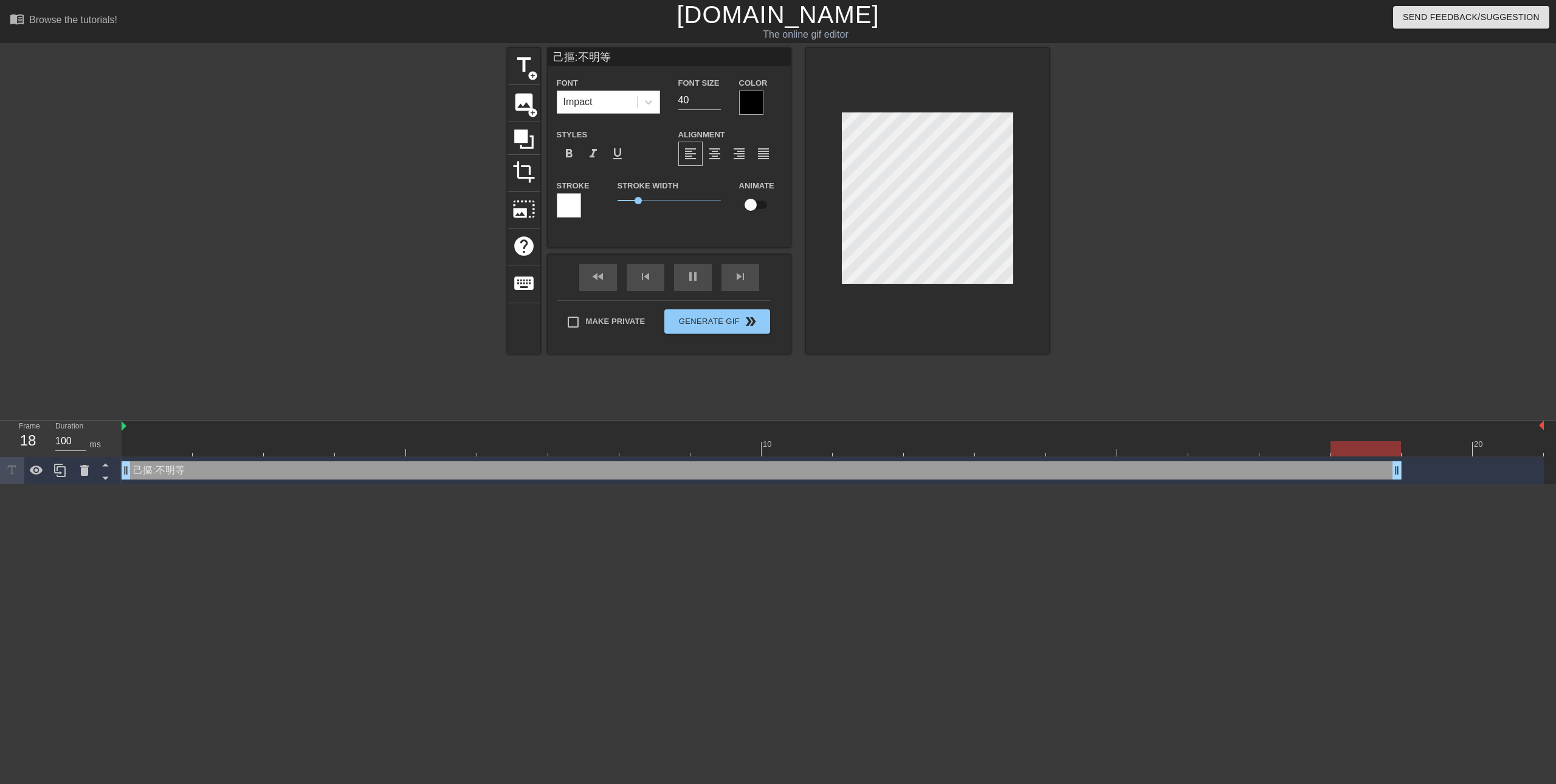
type textarea "己摳:不明等ㄧ"
type input "己摳:不明等一"
type textarea "己摳:不明等一"
type input "己摳:不明等一ㄒ"
type textarea "己摳:不明等一ㄒ"
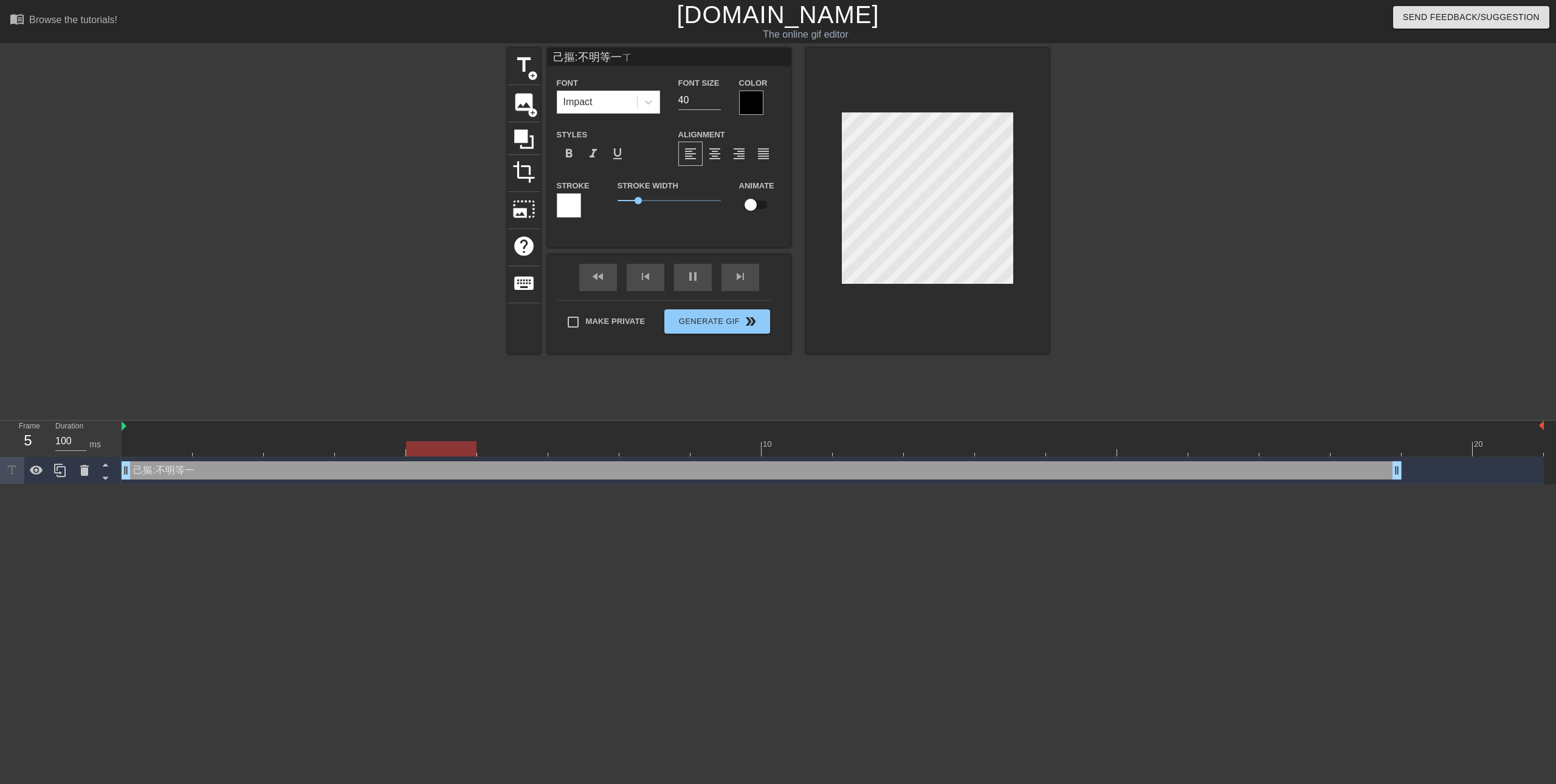
type input "己摳:不明等一ㄒㄧ"
type textarea "己摳:不明等一ㄒㄧ"
type input "己摳:不明等一ㄒㄧㄚ"
type textarea "己摳:不明等一ㄒㄧㄚ"
type input "己摳:不明等遺下"
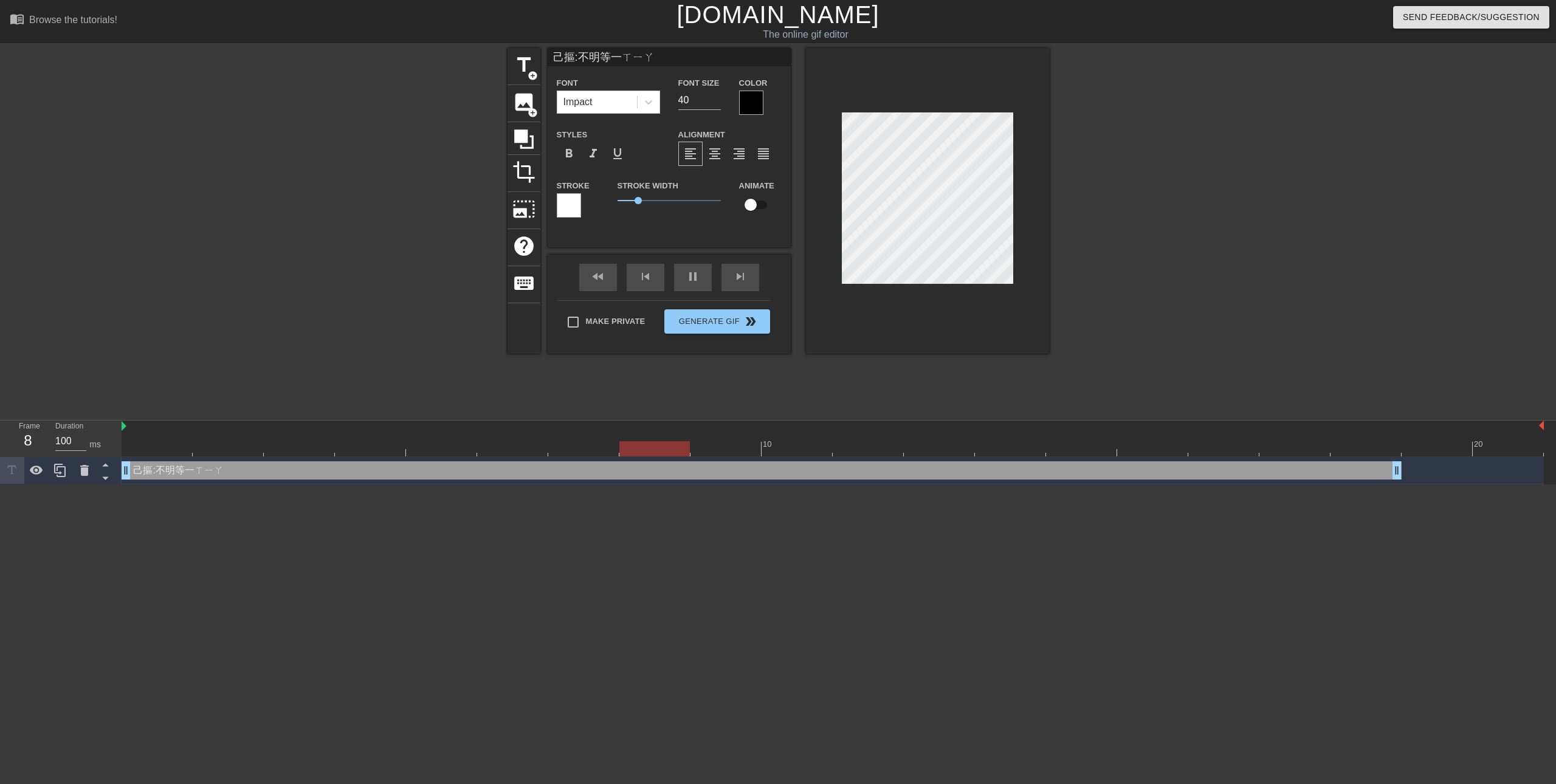
type textarea "己摳:不明等遺下"
type input "己摳:不明等遺下ㄌ"
type textarea "己摳:不明等遺下ㄌ"
type input "己摳:不明等遺下ㄌㄞ"
type textarea "己摳:不明等一下來"
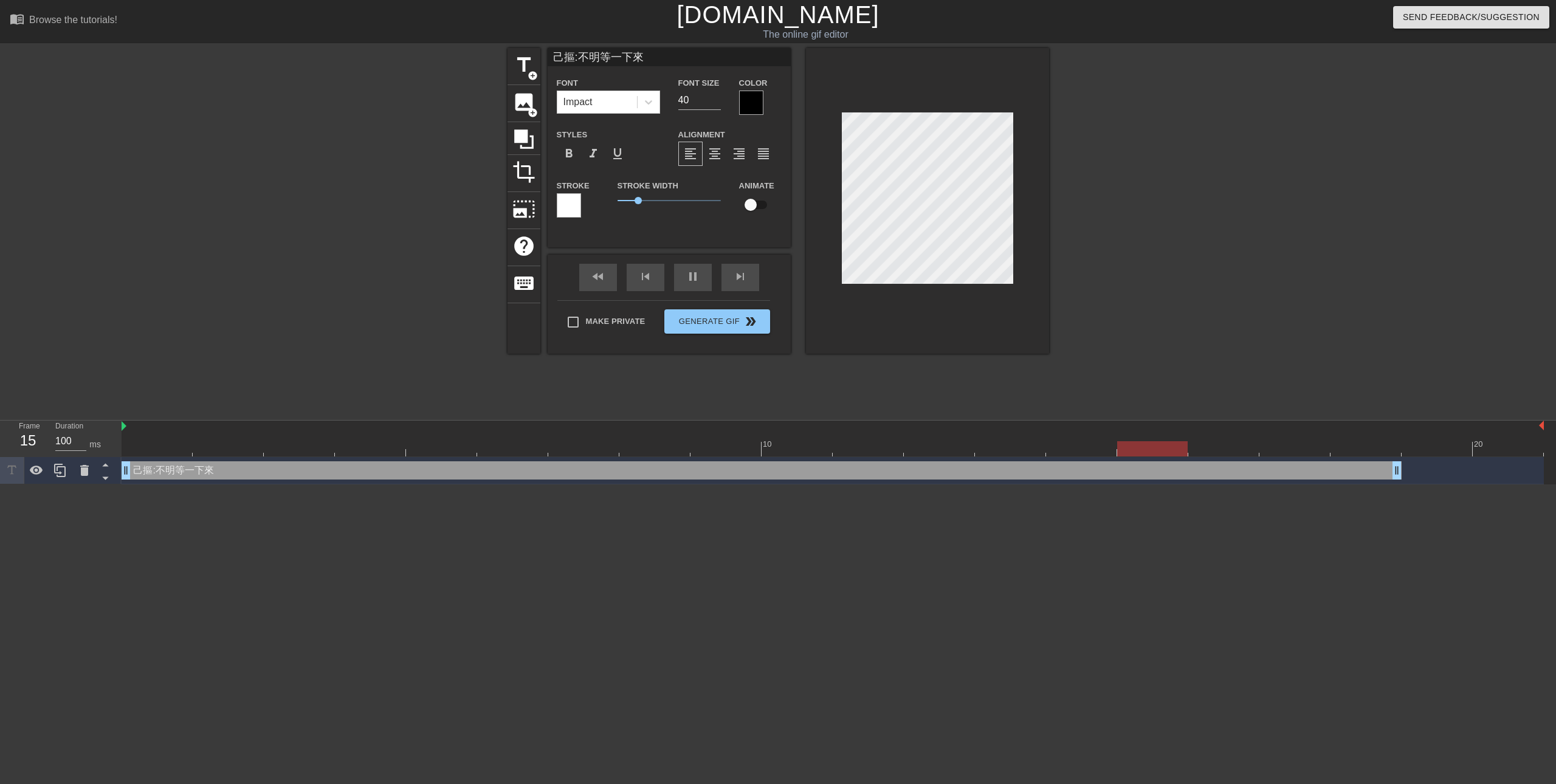
type input "己摳:不明等一下來ㄆ"
type textarea "己摳:不明等一下來ㄆ"
type input "己摳:不明等一下來ㄆㄨ"
type textarea "己摳:不明等一下來ㄆㄨ"
type input "己摳:不明等一下來普"
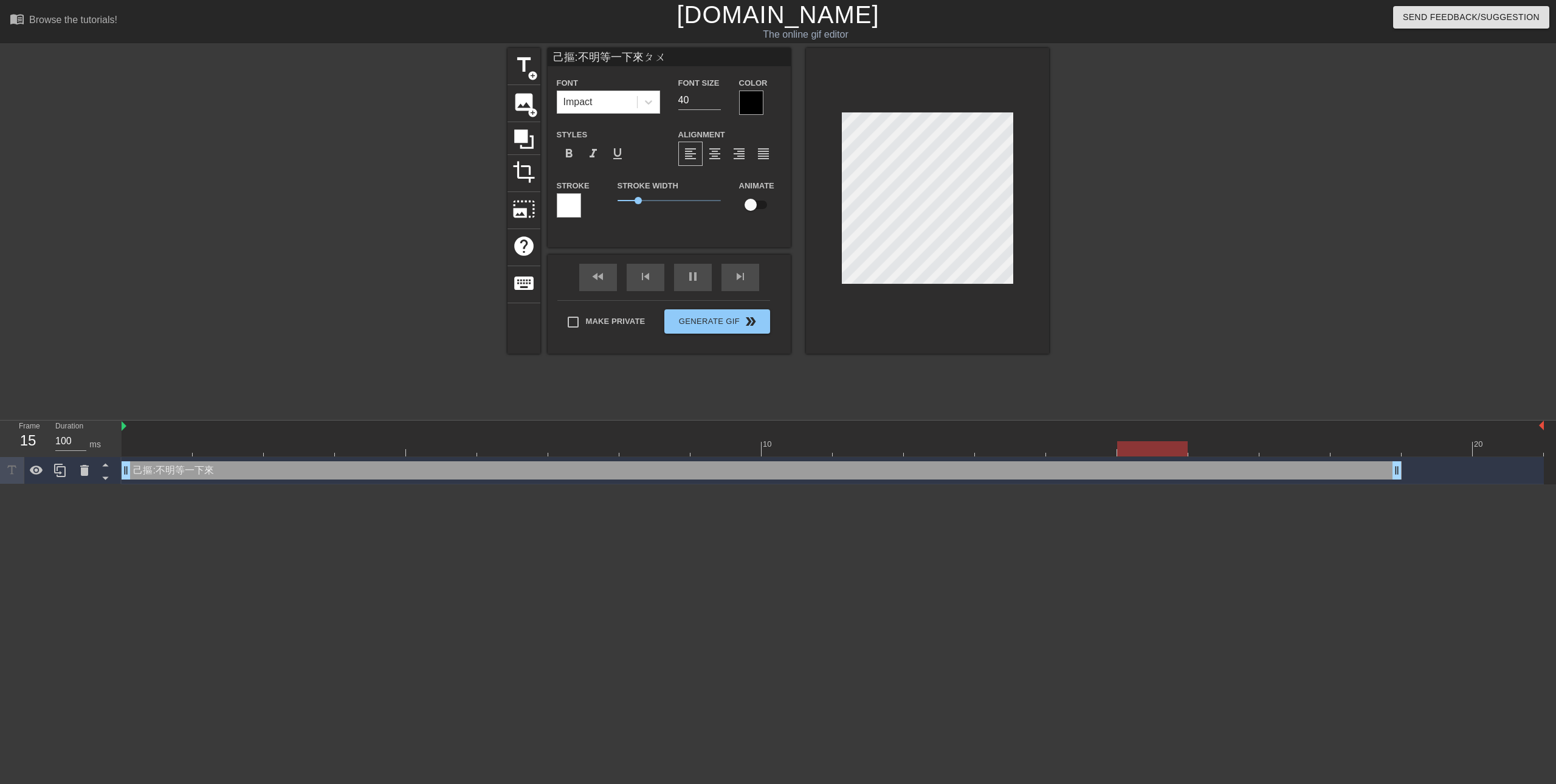
type textarea "己摳:不明等一下來普"
type input "己摳:不明等一下來普ㄎ"
type textarea "己摳:不明等一下來普ㄎ"
type input "己摳:不明等一下來普ㄎㄚ"
type textarea "己摳:不明等一下來普ㄎㄚ"
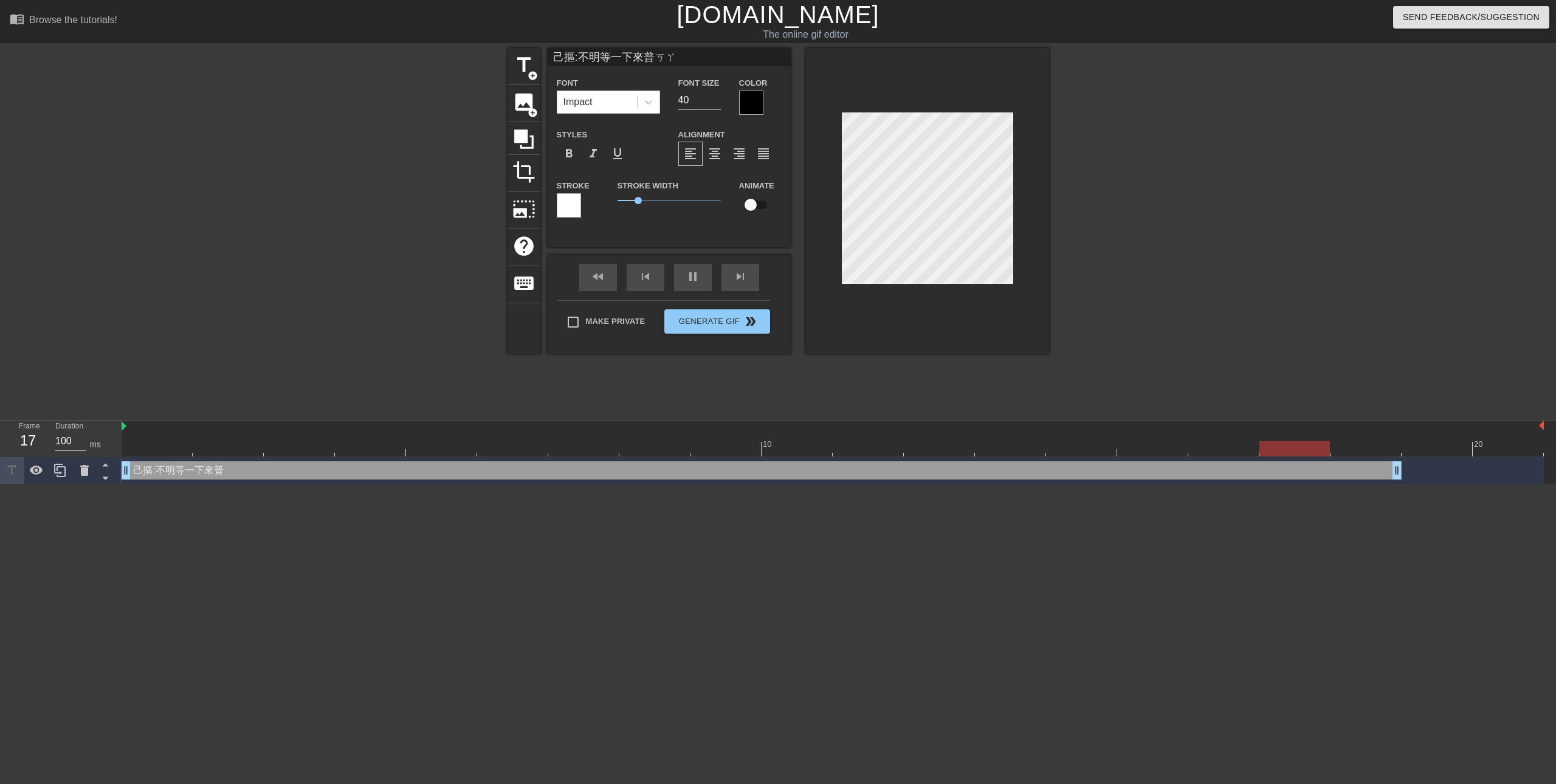
scroll to position [2, 7]
type input "己摳:不明等一下來[PERSON_NAME]卡"
type textarea "己摳:不明等一下來[PERSON_NAME]卡"
type input "己摳:來[PERSON_NAME]"
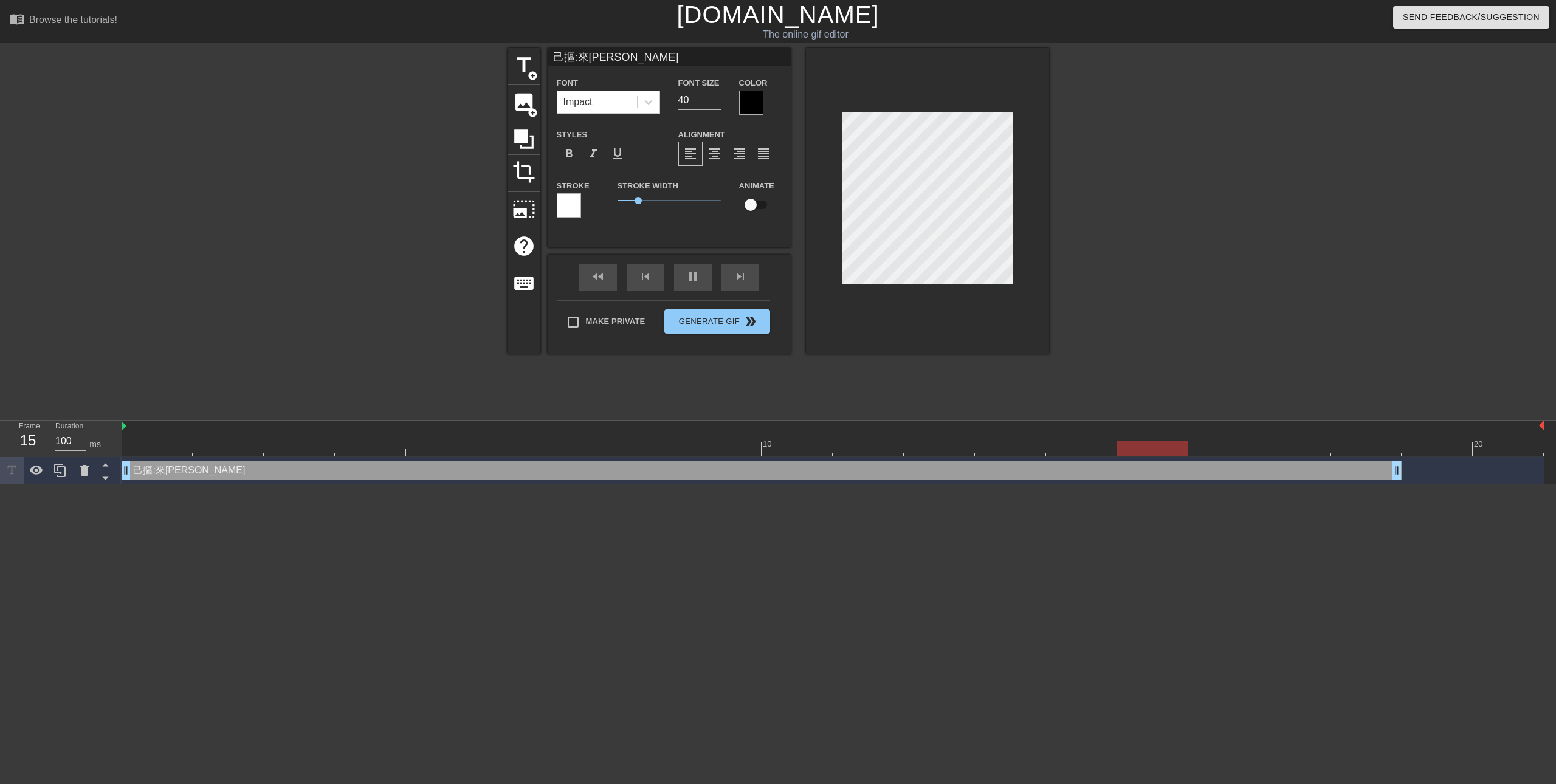
type textarea "己摳:來[PERSON_NAME]"
type input "己摳:來普"
type textarea "己摳:來普"
type input "己摳:來"
type textarea "己摳:來"
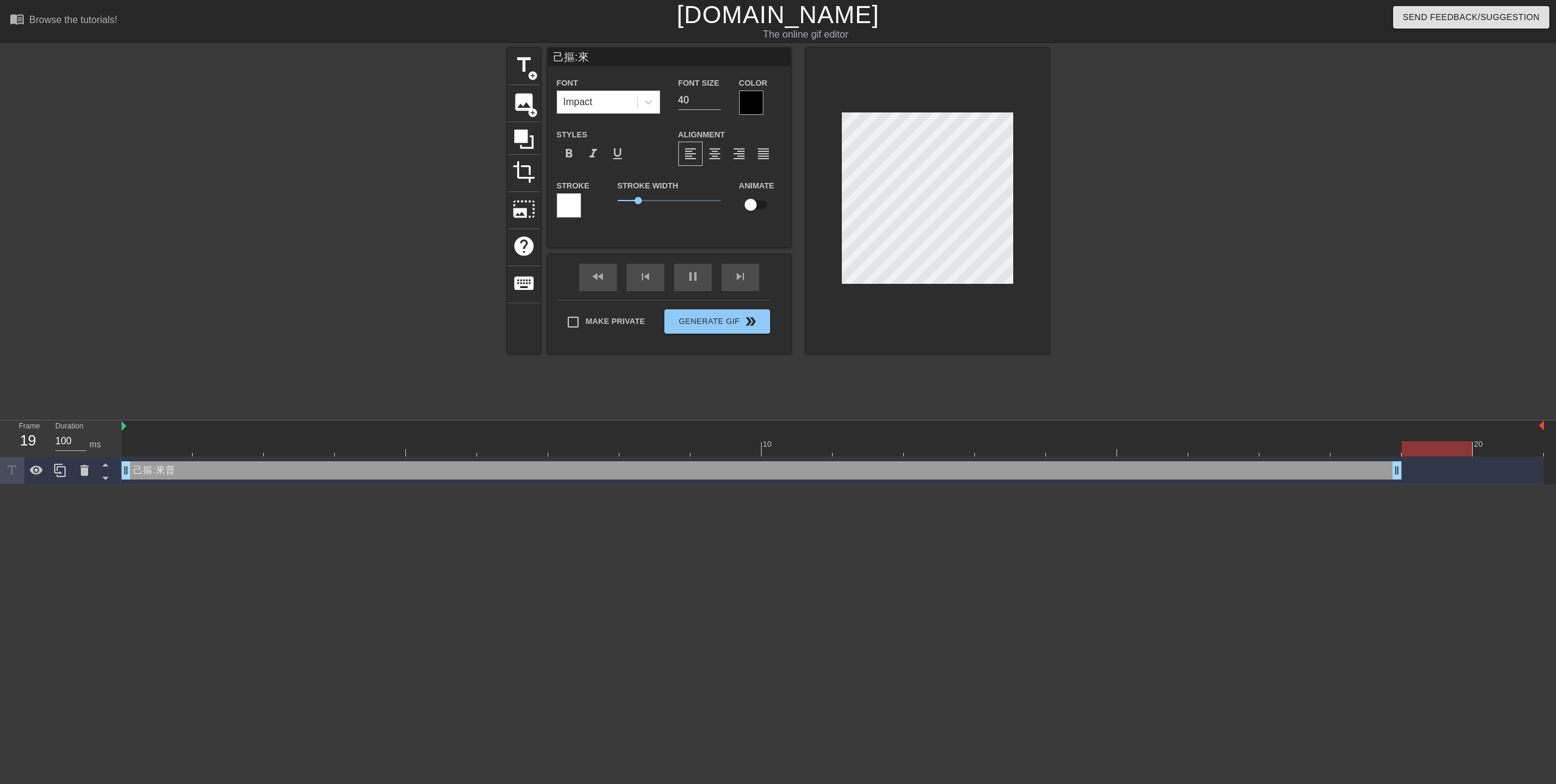
type input "己摳:"
type textarea "己摳:"
type input "己摳"
type textarea "己摳"
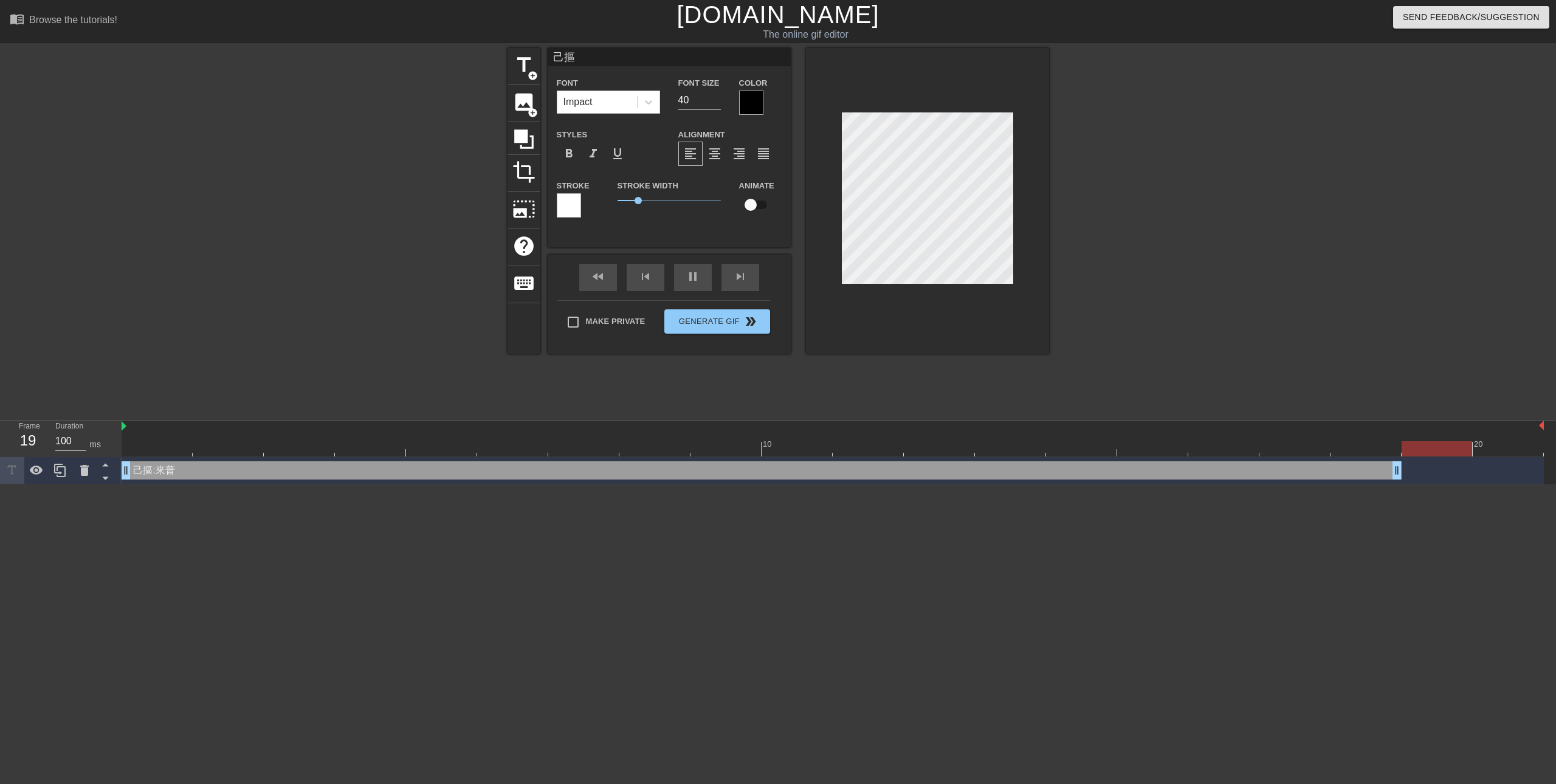
type input "己"
type textarea "己"
